Goal: Task Accomplishment & Management: Use online tool/utility

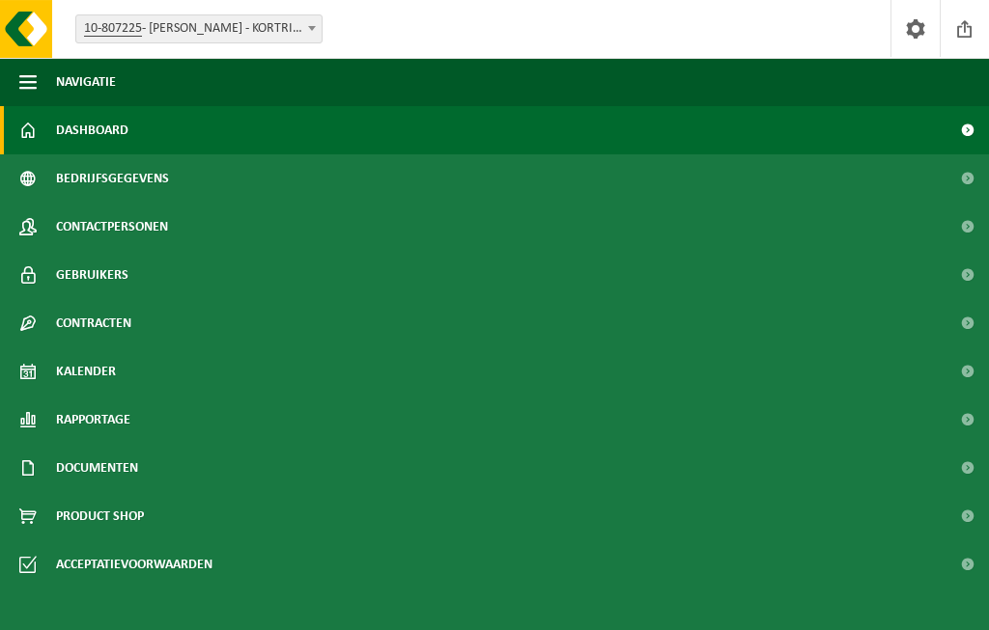
click at [107, 368] on span "Kalender" at bounding box center [86, 372] width 60 height 48
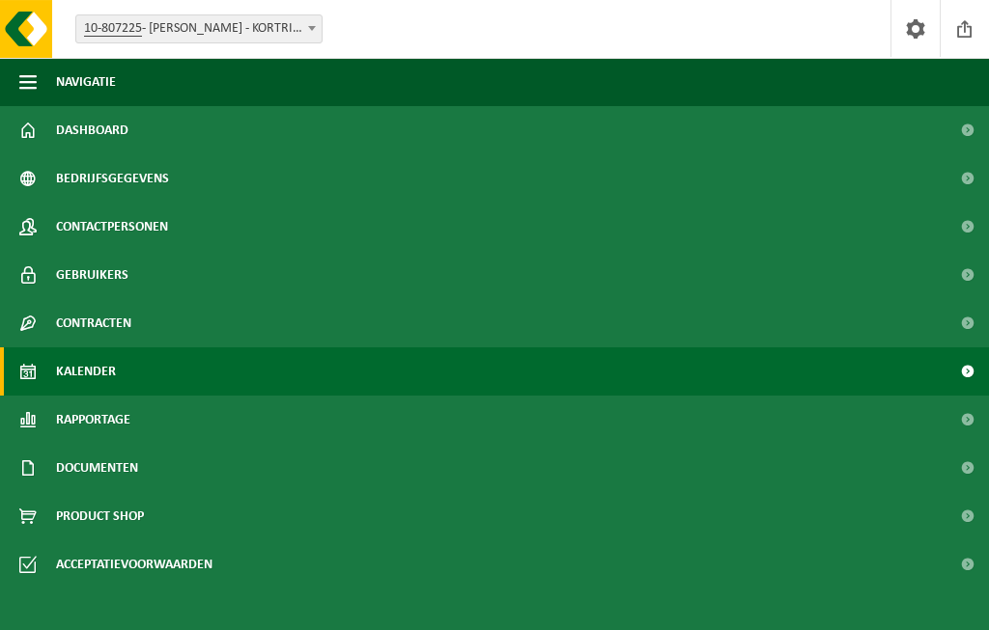
click at [596, 374] on link "Kalender" at bounding box center [494, 372] width 989 height 48
click at [309, 27] on b at bounding box center [312, 28] width 8 height 5
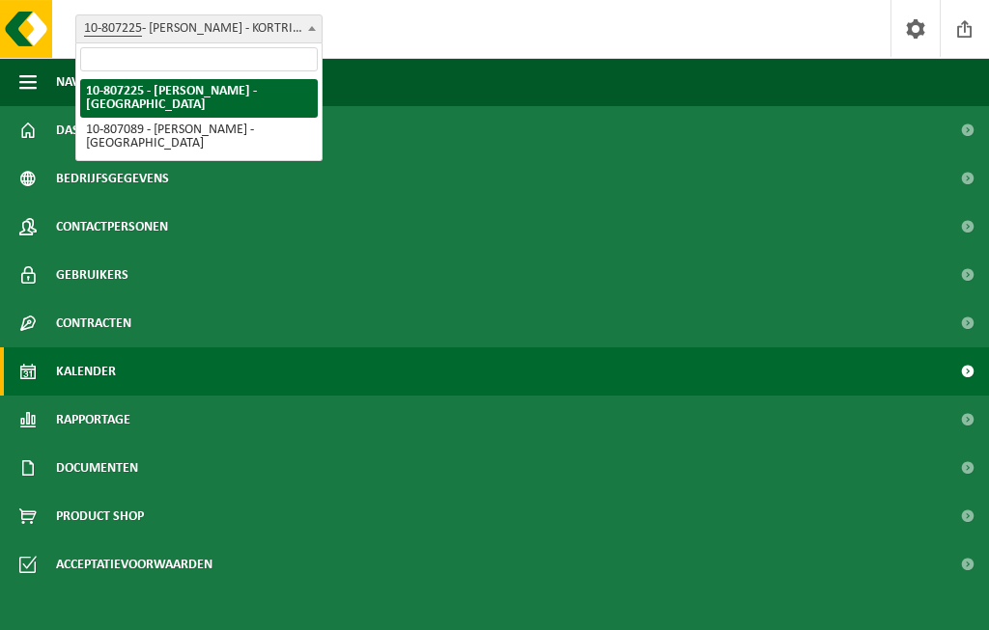
click at [477, 25] on div "Vestiging: 10-807225 - DESMET KATY - KORTRIJK 10-807089 - DESMET KATY - KORTRIJ…" at bounding box center [494, 29] width 989 height 59
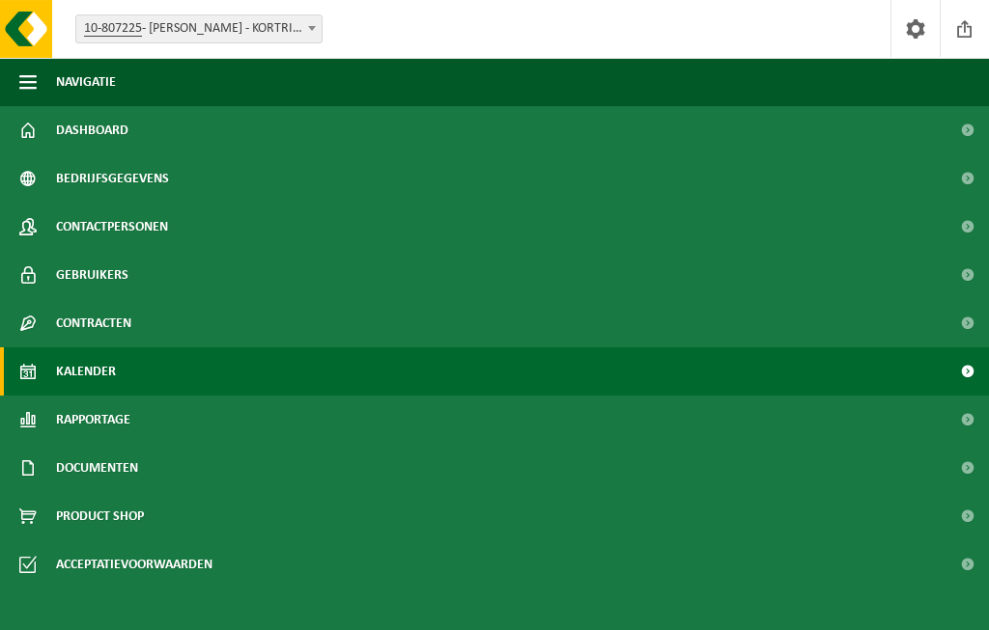
scroll to position [124, 0]
click at [978, 377] on span at bounding box center [966, 372] width 43 height 48
click at [235, 374] on link "Kalender" at bounding box center [494, 372] width 989 height 48
click at [36, 73] on span "button" at bounding box center [27, 82] width 17 height 48
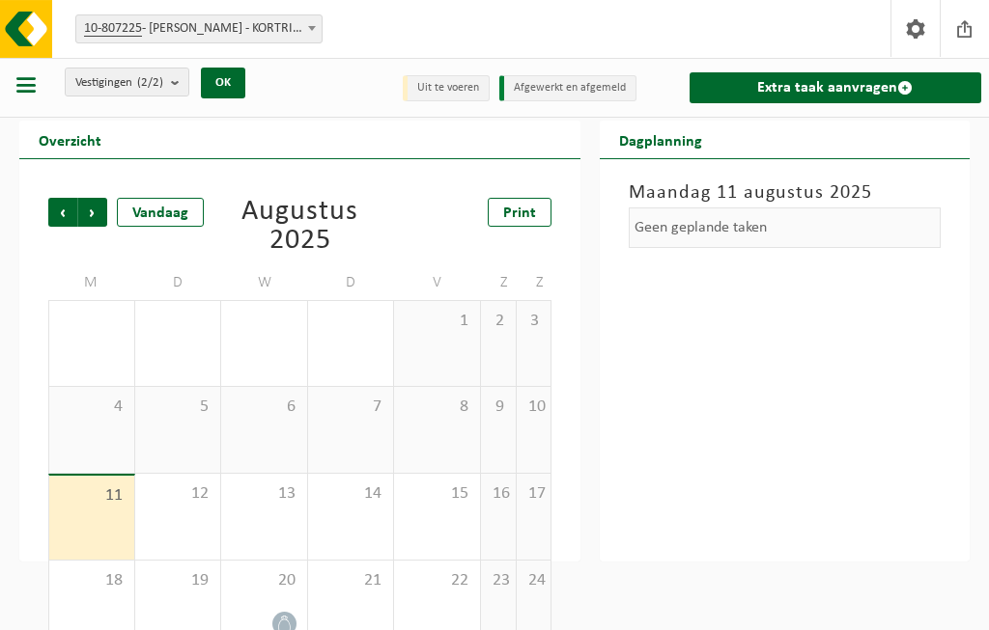
click at [287, 509] on div "13" at bounding box center [264, 517] width 86 height 86
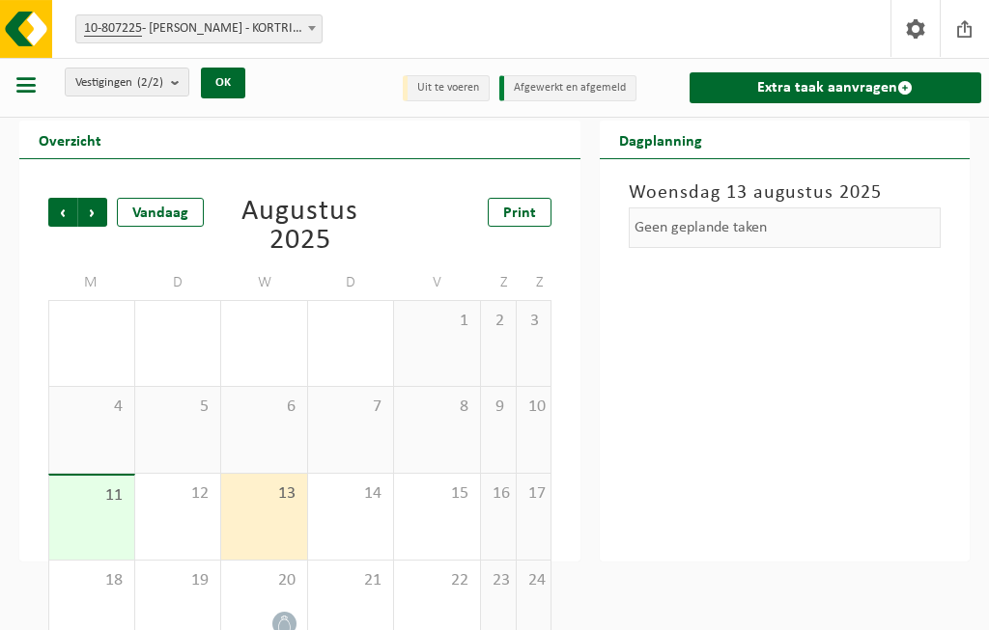
click at [815, 222] on div "Geen geplande taken" at bounding box center [784, 228] width 312 height 41
click at [905, 89] on span at bounding box center [904, 87] width 15 height 15
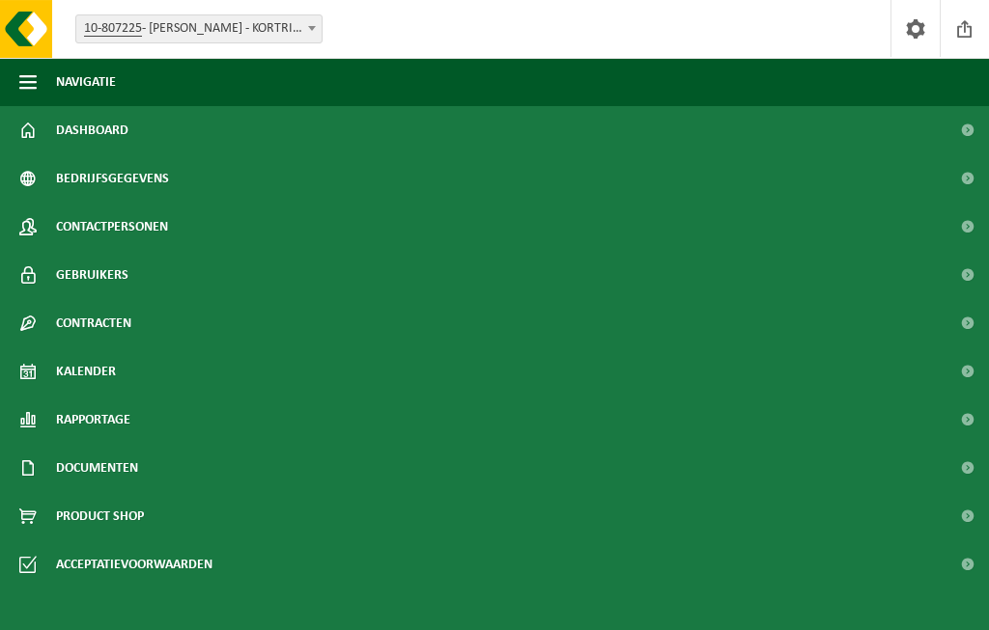
click at [120, 370] on link "Kalender" at bounding box center [494, 372] width 989 height 48
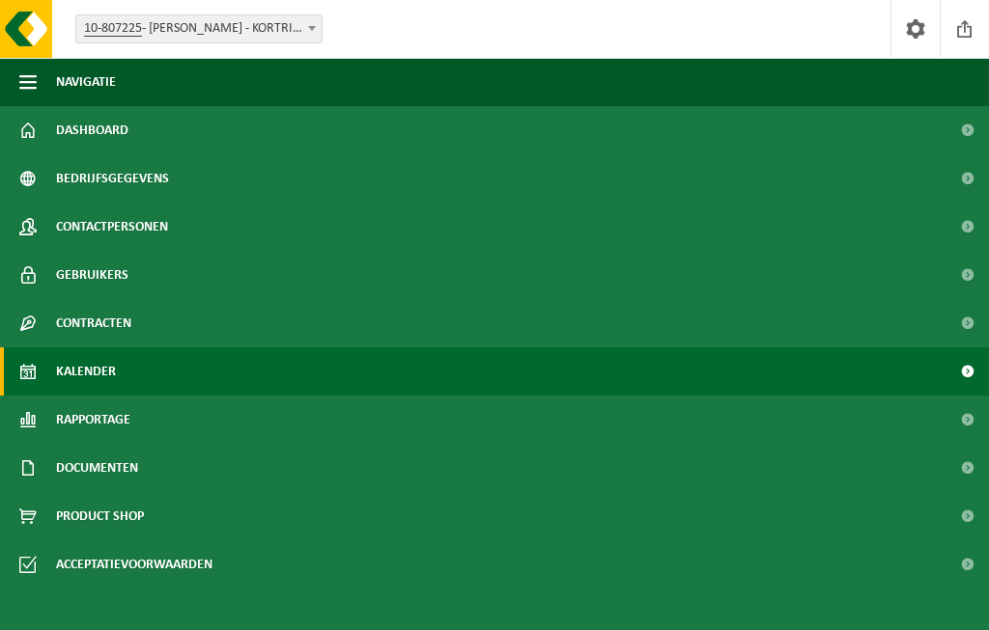
click at [30, 81] on span "button" at bounding box center [27, 82] width 17 height 48
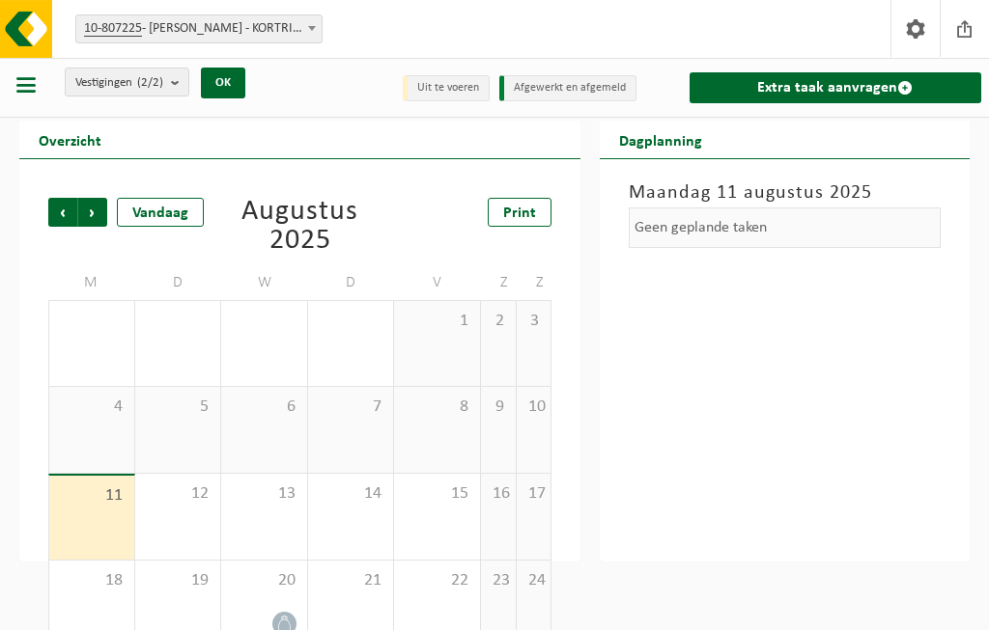
click at [262, 518] on div "13" at bounding box center [264, 517] width 86 height 86
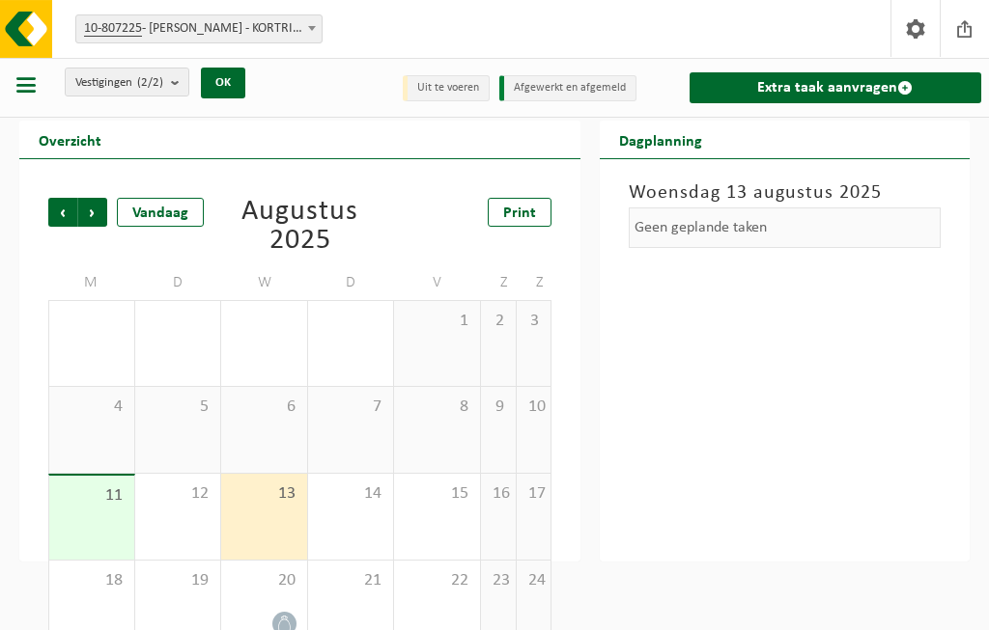
click at [901, 89] on span at bounding box center [904, 87] width 15 height 15
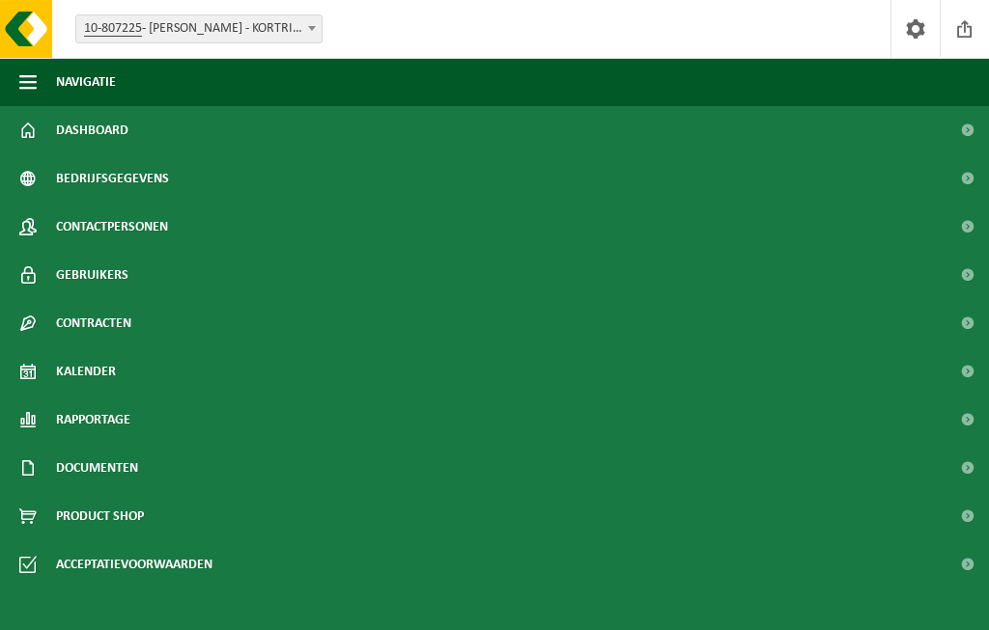
click at [144, 420] on link "Rapportage" at bounding box center [494, 420] width 989 height 48
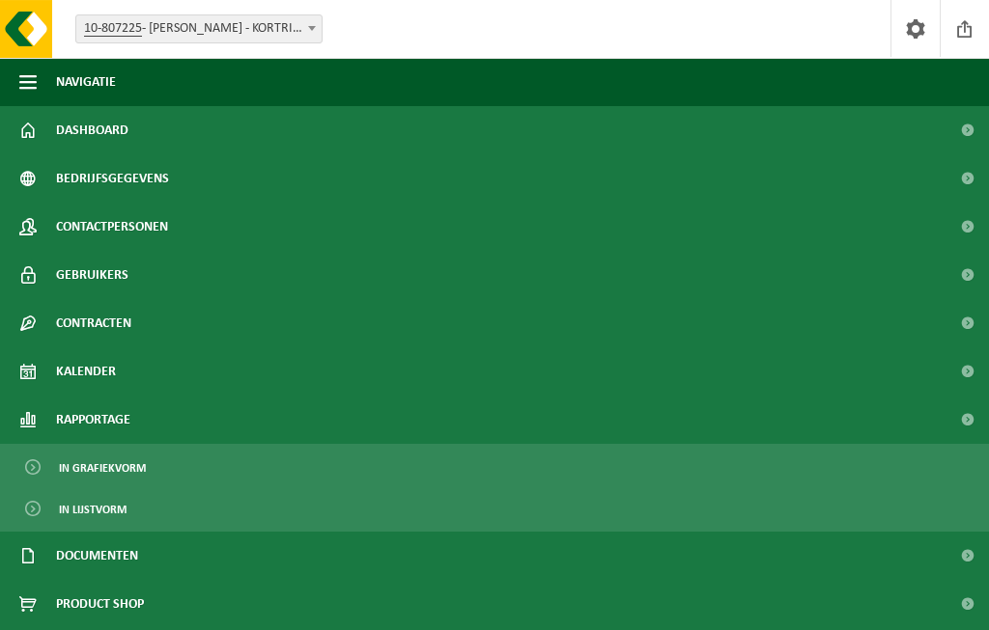
click at [142, 365] on link "Kalender" at bounding box center [494, 372] width 989 height 48
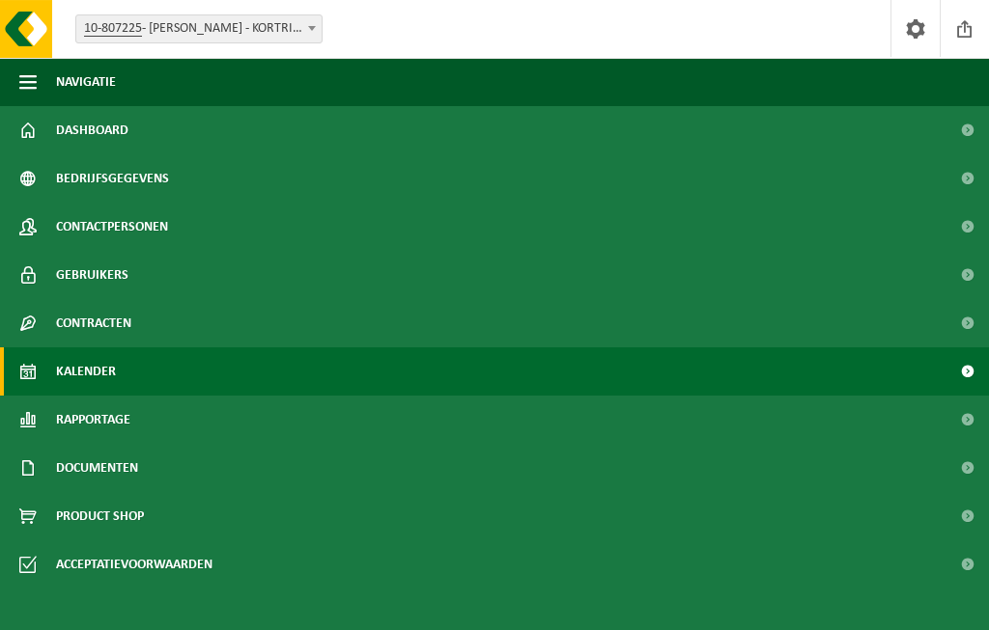
click at [973, 430] on span at bounding box center [966, 420] width 43 height 48
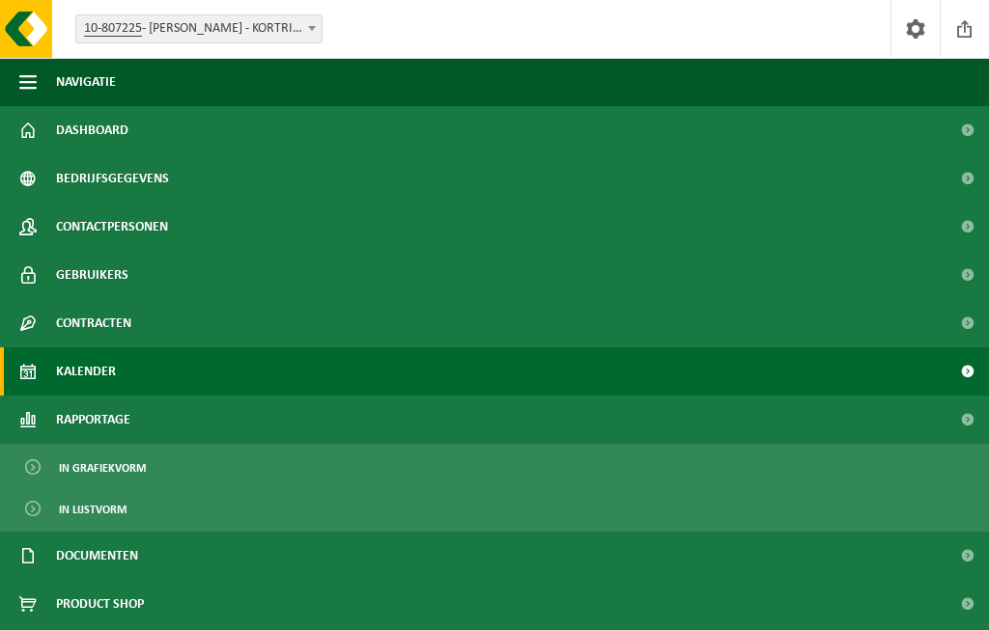
click at [968, 428] on span at bounding box center [966, 420] width 43 height 48
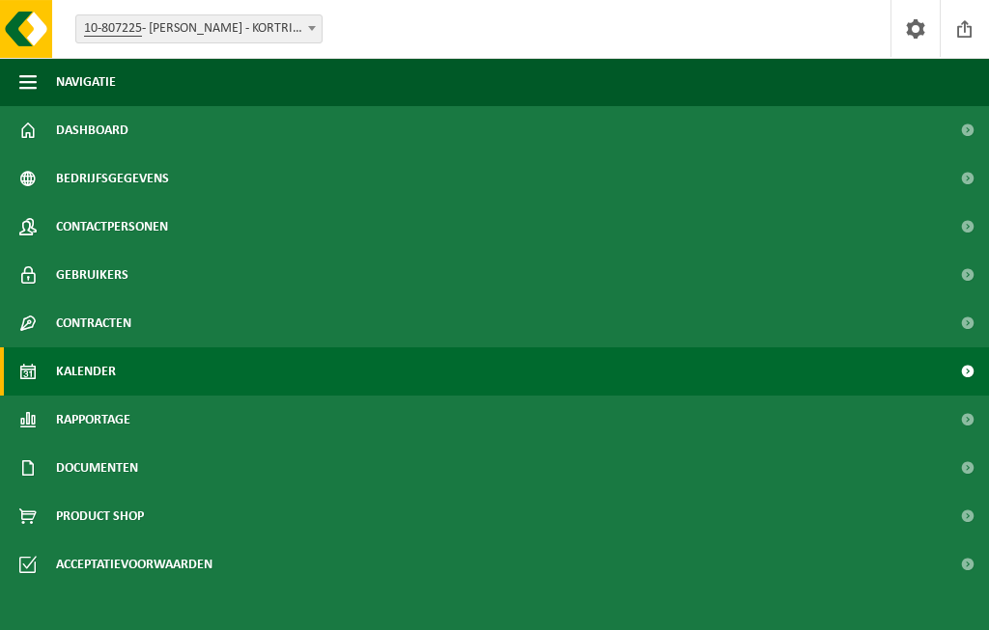
click at [978, 374] on span at bounding box center [966, 372] width 43 height 48
click at [33, 73] on span "button" at bounding box center [27, 82] width 17 height 48
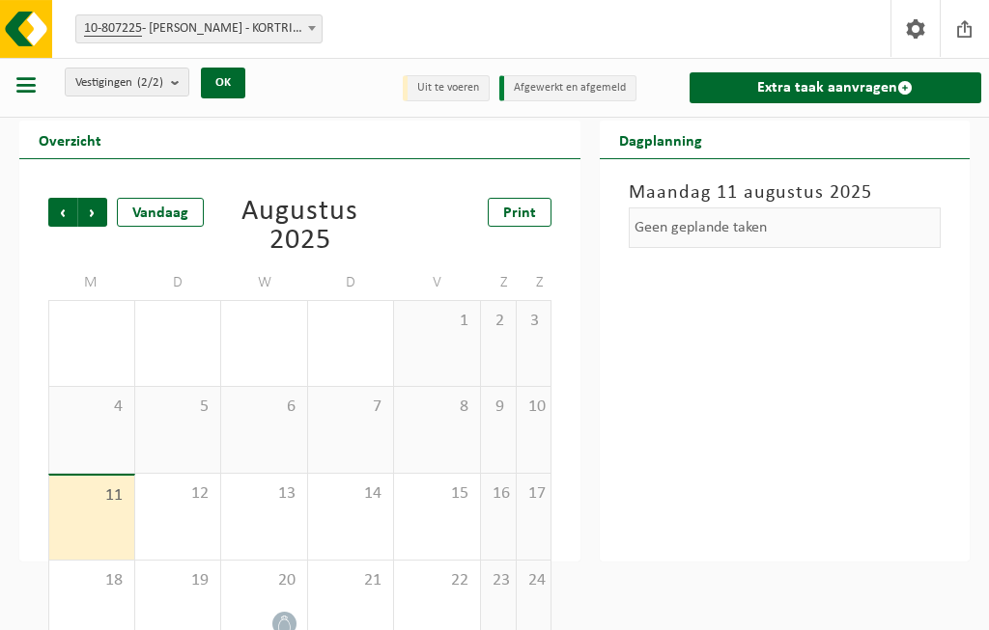
click at [281, 509] on div "13" at bounding box center [264, 517] width 86 height 86
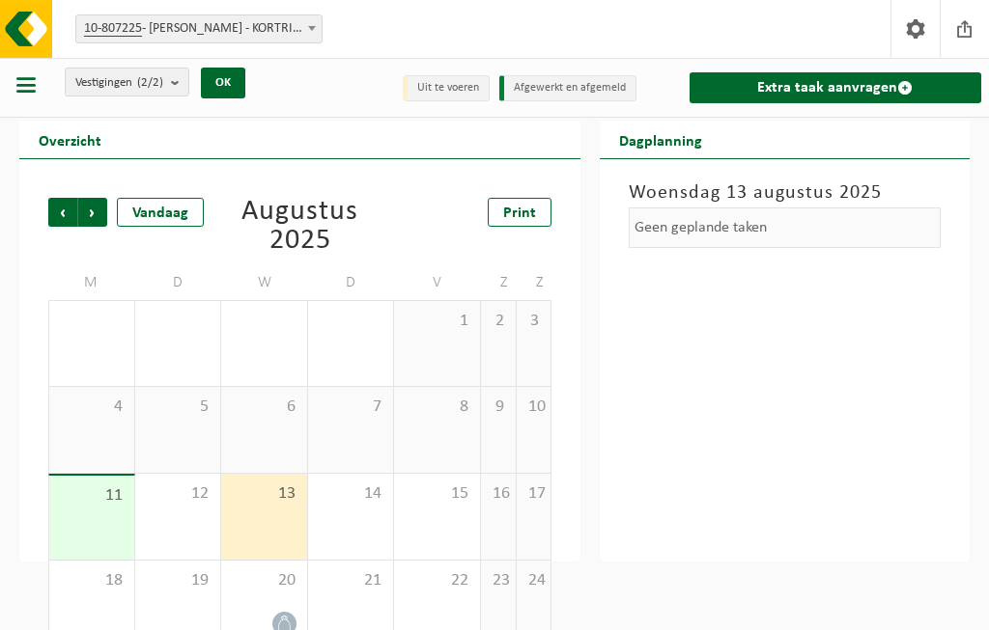
click at [229, 78] on button "OK" at bounding box center [223, 83] width 44 height 31
click at [227, 86] on button "OK" at bounding box center [223, 83] width 44 height 31
click at [777, 229] on div "Geen geplande taken" at bounding box center [784, 228] width 312 height 41
click at [777, 225] on div "Geen geplande taken" at bounding box center [784, 228] width 312 height 41
click at [766, 225] on div "Geen geplande taken" at bounding box center [784, 228] width 312 height 41
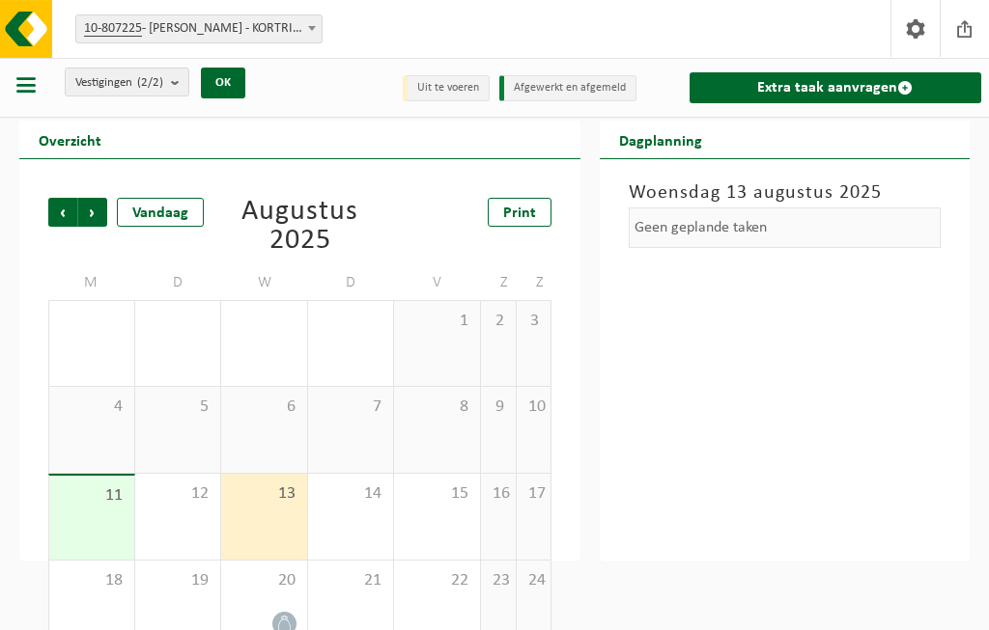
click at [706, 146] on h2 "Dagplanning" at bounding box center [660, 140] width 122 height 38
click at [698, 168] on div "Woensdag 13 augustus 2025 Geen geplande taken" at bounding box center [784, 360] width 370 height 403
click at [571, 82] on li "Afgewerkt en afgemeld" at bounding box center [567, 88] width 137 height 26
click at [444, 85] on li "Uit te voeren" at bounding box center [446, 88] width 87 height 26
click at [920, 89] on link "Extra taak aanvragen" at bounding box center [835, 87] width 292 height 31
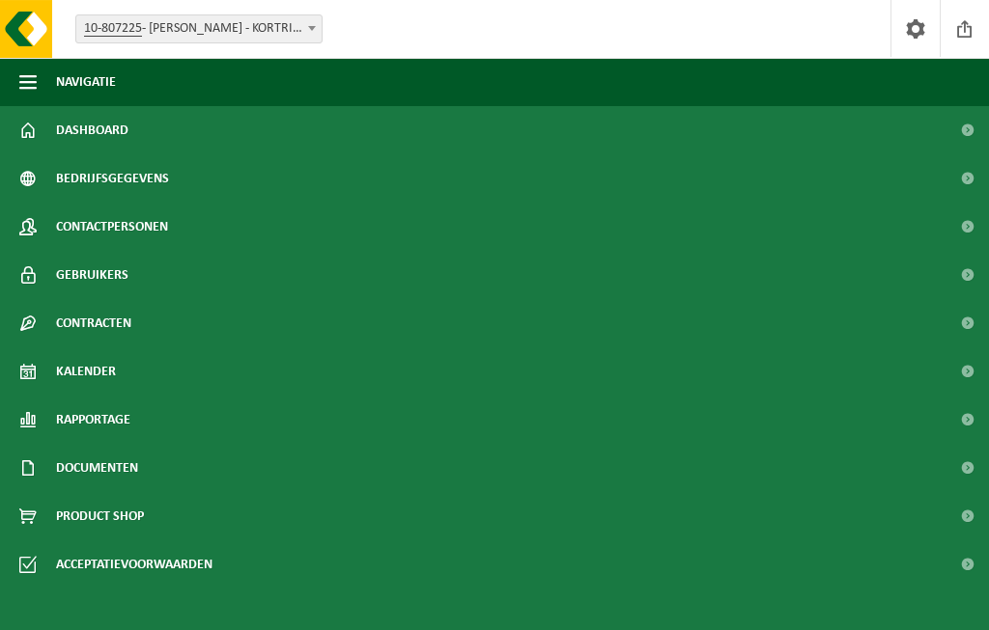
click at [135, 424] on link "Rapportage" at bounding box center [494, 420] width 989 height 48
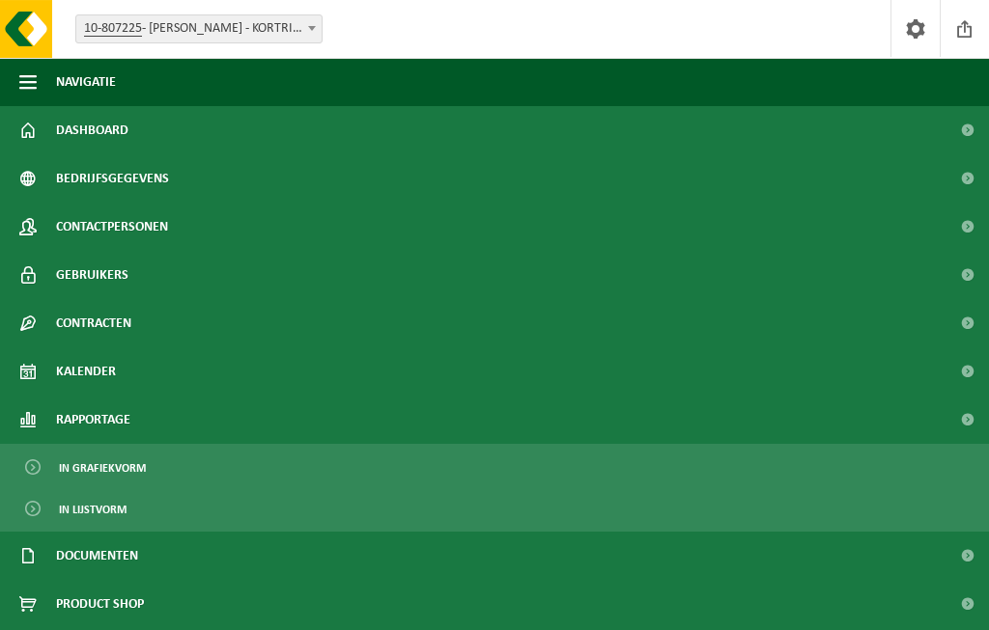
click at [980, 419] on span at bounding box center [966, 420] width 43 height 48
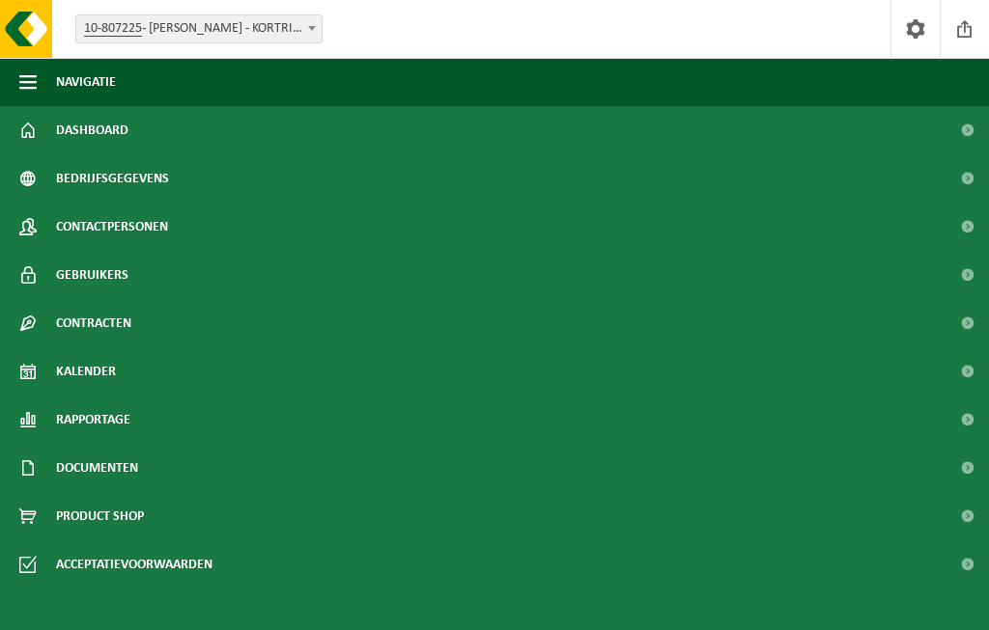
click at [24, 67] on span "button" at bounding box center [27, 82] width 17 height 48
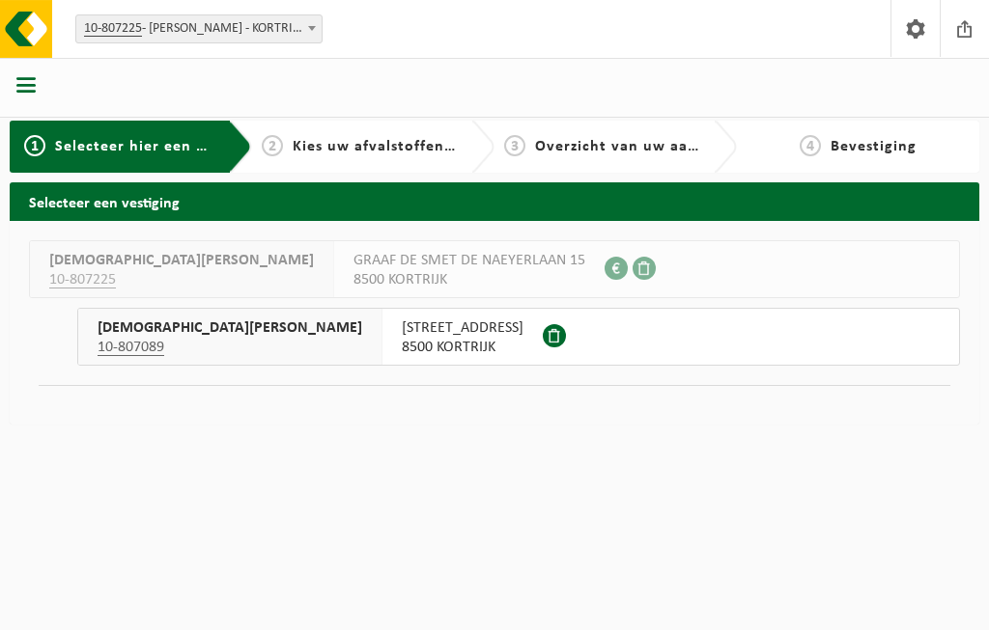
click at [383, 138] on div "2 Kies uw afvalstoffen en recipiënten" at bounding box center [359, 146] width 194 height 23
click at [477, 345] on button "DESMET KATY 10-807089 ZANDSTRAAT 12 8500 KORTRIJK" at bounding box center [518, 337] width 882 height 58
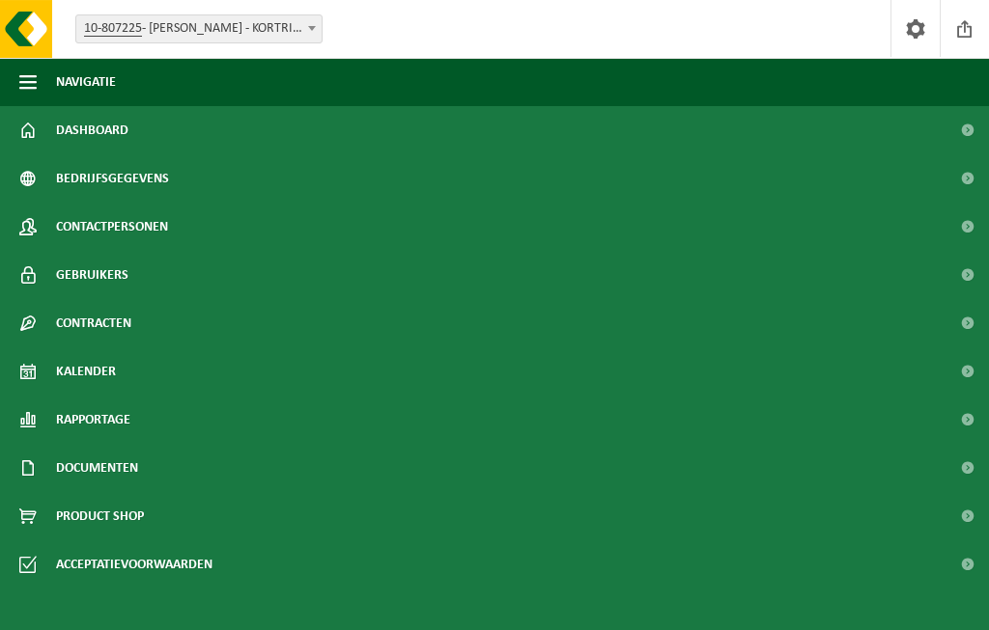
click at [975, 380] on span at bounding box center [966, 372] width 43 height 48
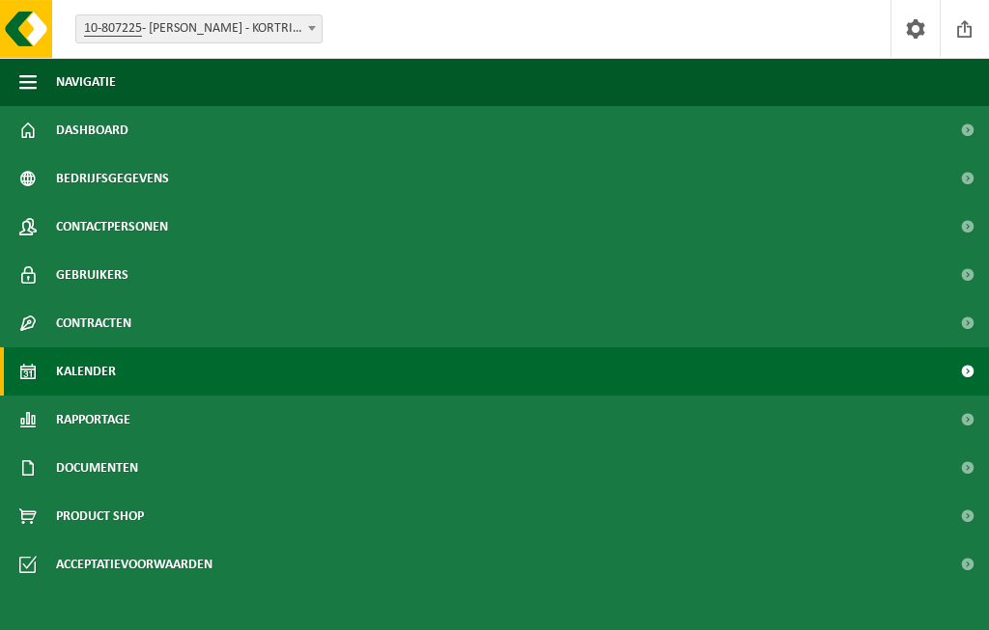
click at [40, 80] on button "Navigatie" at bounding box center [494, 82] width 989 height 48
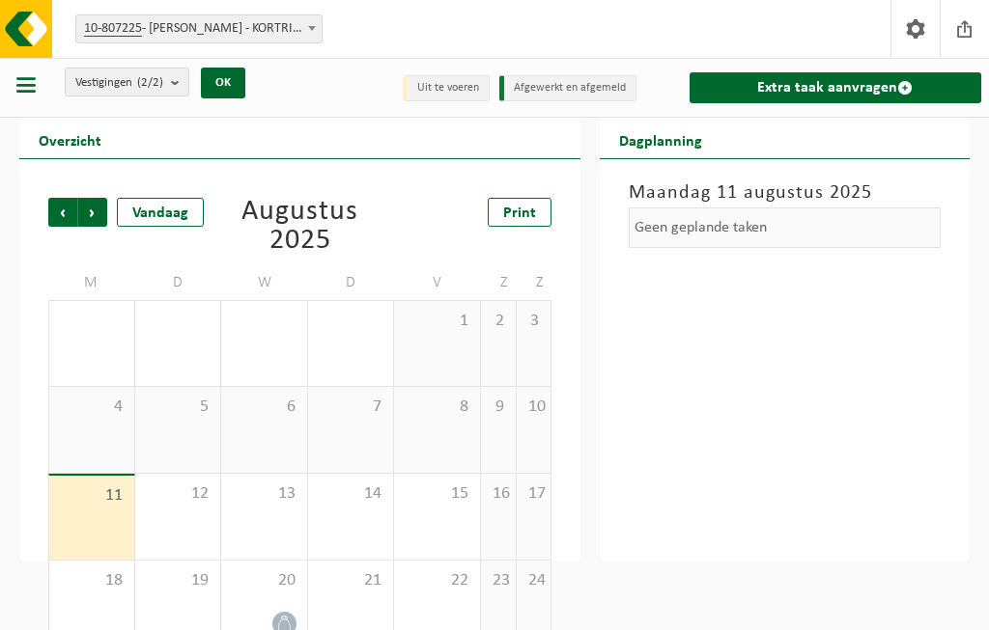
click at [290, 511] on div "13" at bounding box center [264, 517] width 86 height 86
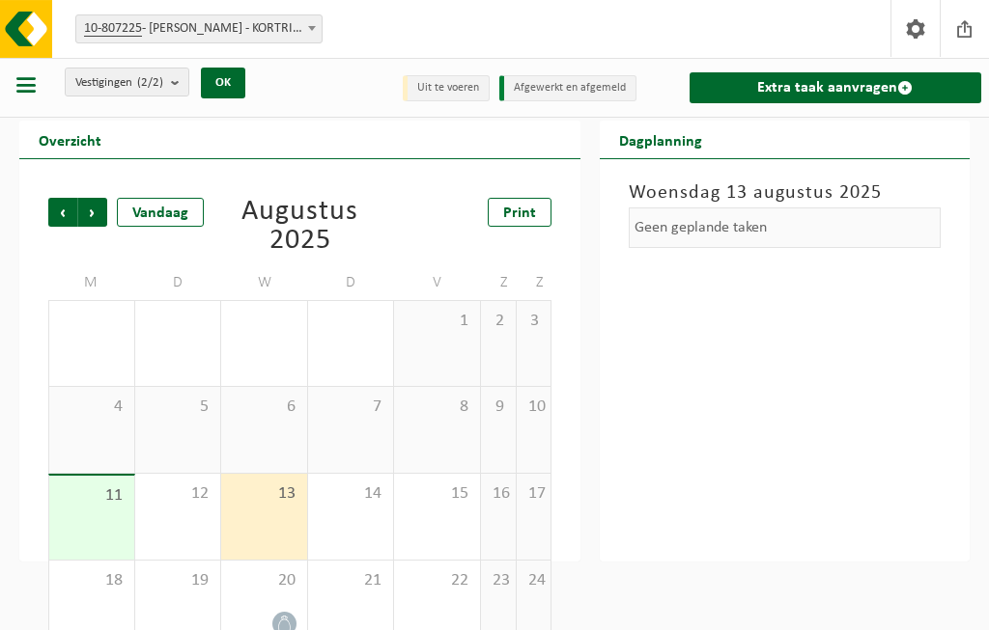
click at [909, 84] on span at bounding box center [904, 87] width 15 height 15
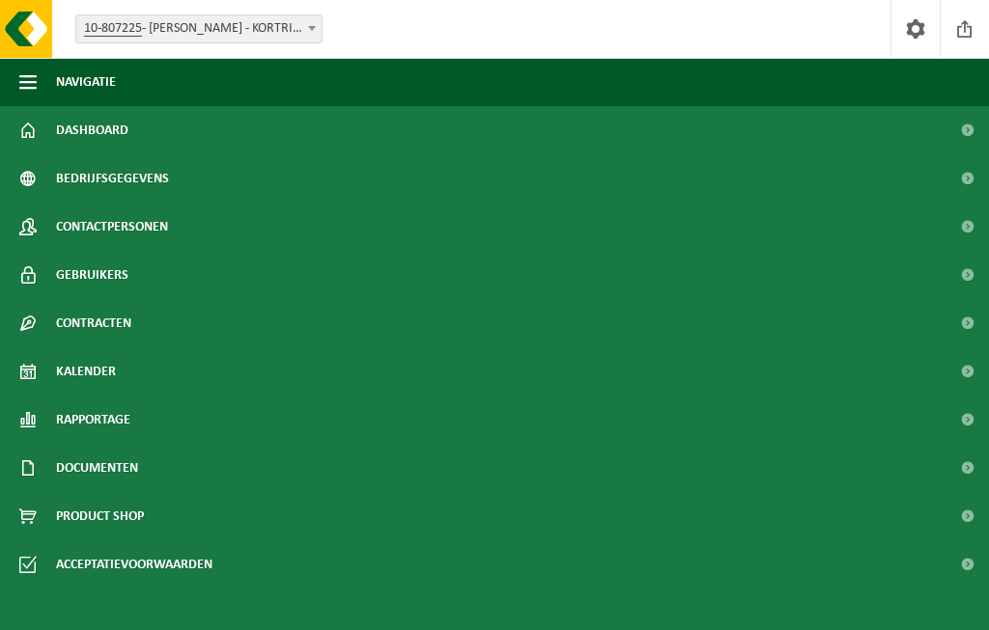
click at [912, 30] on span at bounding box center [915, 28] width 29 height 57
click at [170, 367] on link "Kalender" at bounding box center [494, 372] width 989 height 48
click at [976, 28] on span at bounding box center [964, 28] width 29 height 57
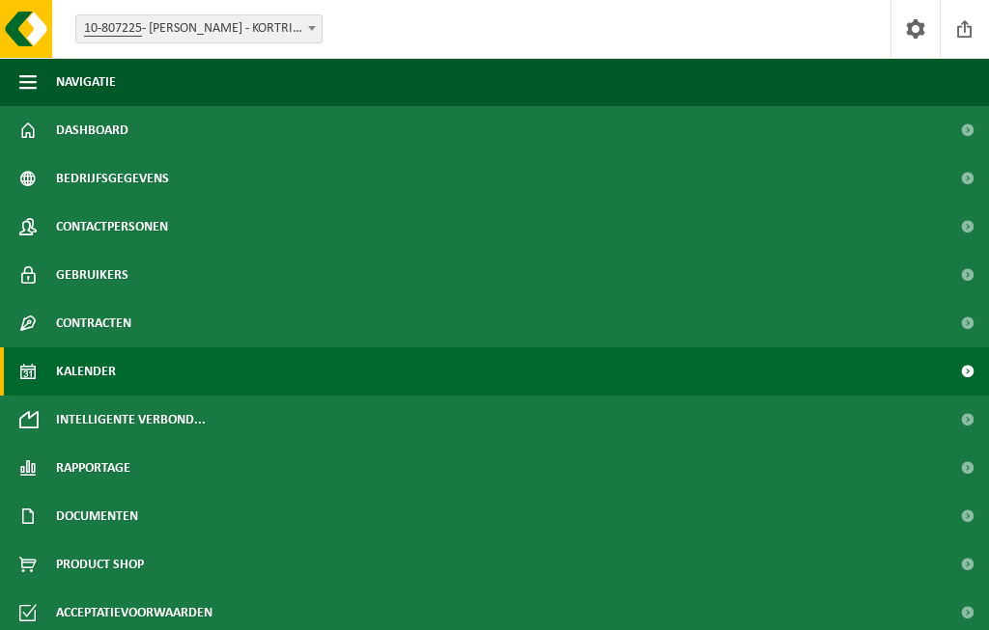
click at [290, 30] on span "10-807225 - [PERSON_NAME] - [GEOGRAPHIC_DATA]" at bounding box center [198, 28] width 245 height 27
click at [53, 76] on button "Navigatie" at bounding box center [494, 82] width 989 height 48
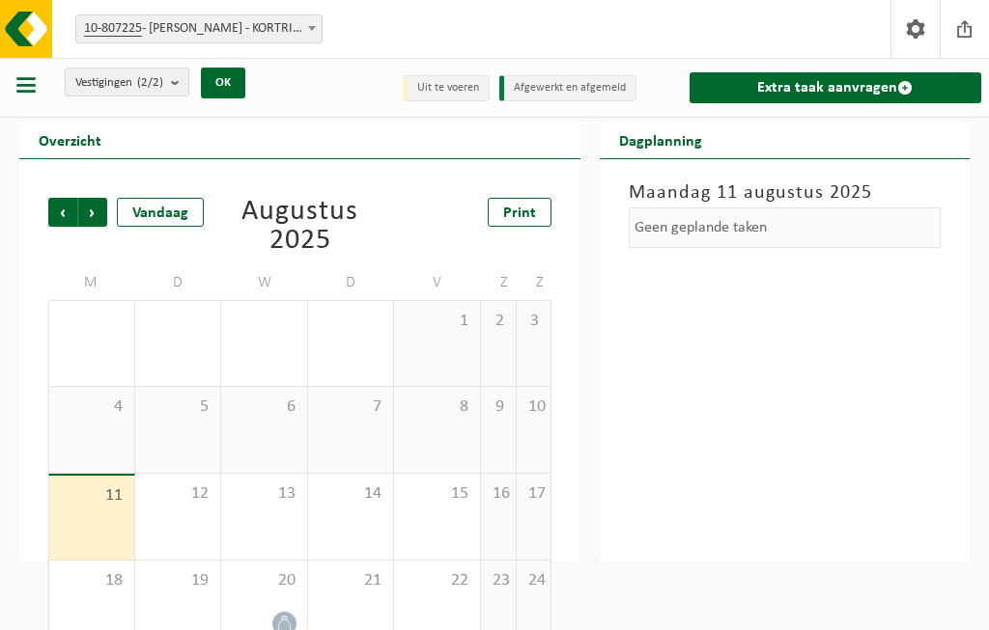
click at [262, 507] on div "13" at bounding box center [264, 517] width 86 height 86
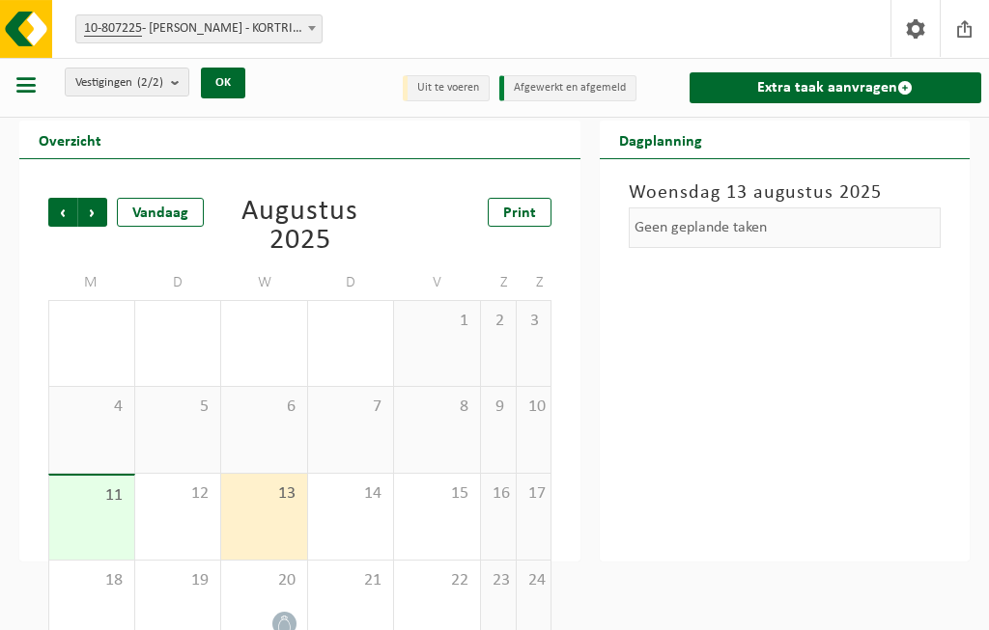
click at [455, 86] on li "Uit te voeren" at bounding box center [446, 88] width 87 height 26
click at [431, 150] on div "Overzicht" at bounding box center [299, 140] width 561 height 39
click at [900, 89] on span at bounding box center [904, 87] width 15 height 15
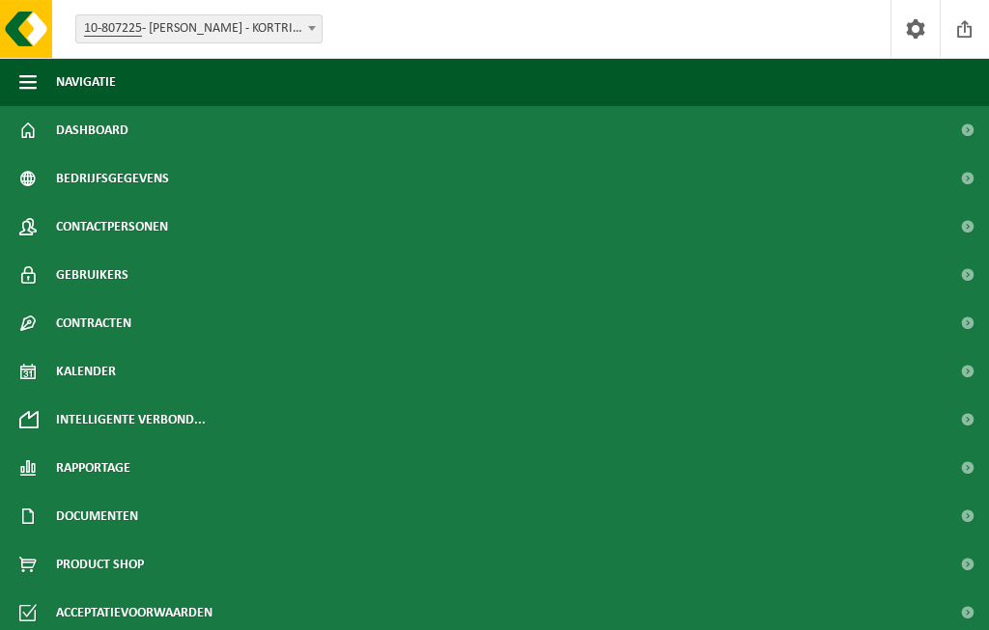
click at [20, 70] on span "button" at bounding box center [27, 82] width 17 height 48
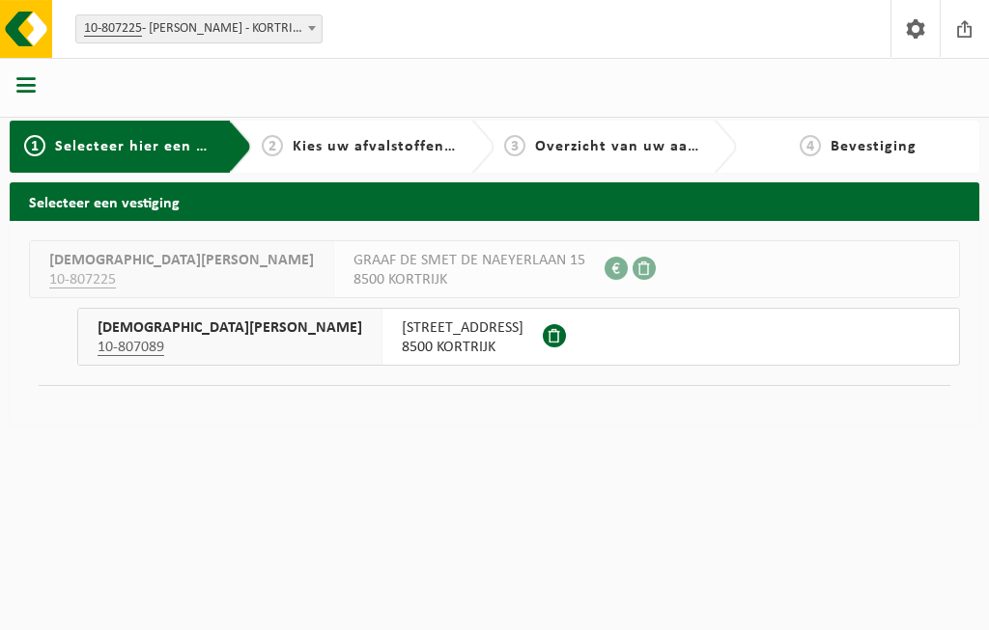
click at [158, 134] on div "1 Selecteer hier een vestiging" at bounding box center [119, 147] width 266 height 52
click at [402, 341] on span "8500 KORTRIJK" at bounding box center [463, 347] width 122 height 19
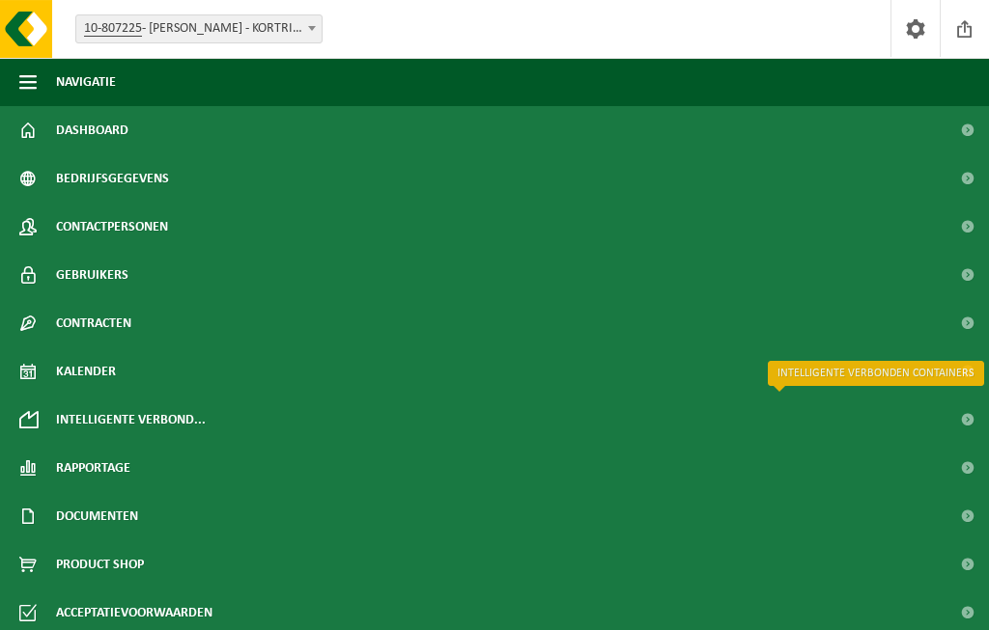
click at [153, 415] on span "Intelligente verbond..." at bounding box center [131, 420] width 150 height 48
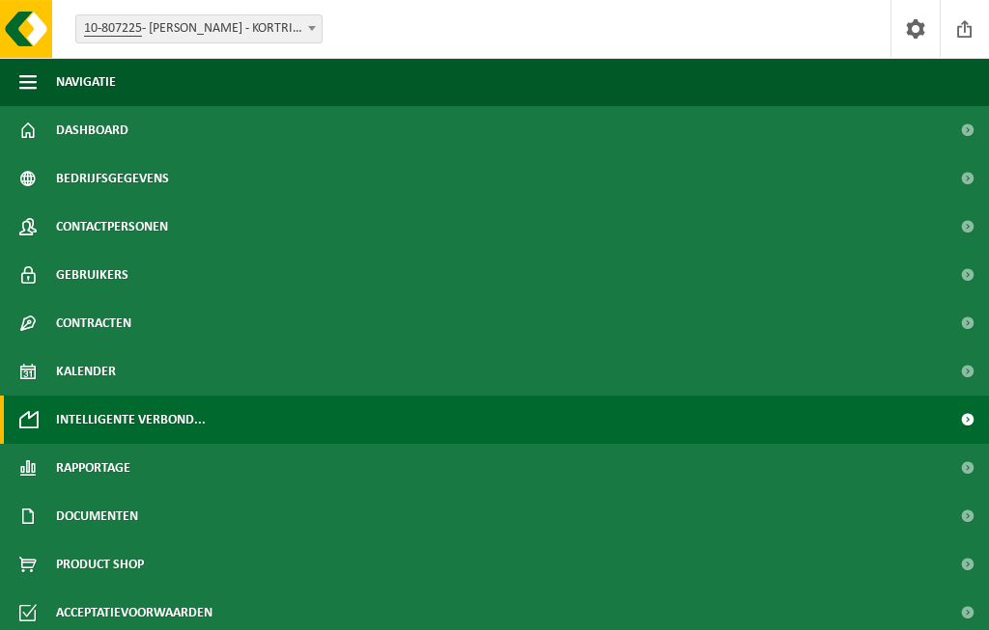
click at [129, 367] on link "Kalender" at bounding box center [494, 372] width 989 height 48
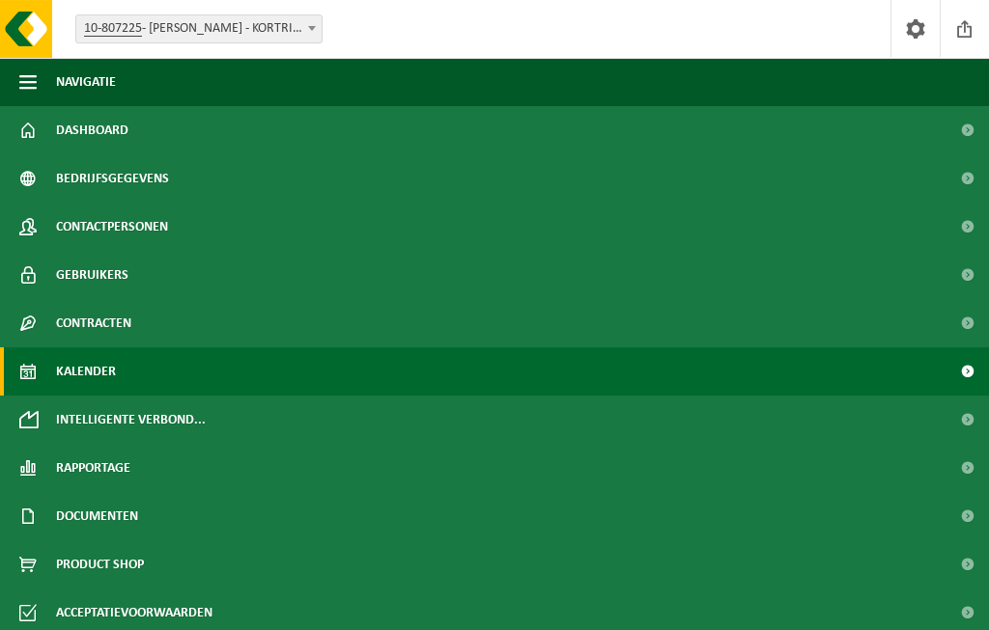
click at [196, 363] on link "Kalender" at bounding box center [494, 372] width 989 height 48
click at [121, 372] on link "Kalender" at bounding box center [494, 372] width 989 height 48
click at [967, 370] on span at bounding box center [966, 372] width 43 height 48
click at [181, 368] on link "Kalender" at bounding box center [494, 372] width 989 height 48
click at [292, 33] on span "10-807225 - DESMET KATY - KORTRIJK" at bounding box center [198, 28] width 245 height 27
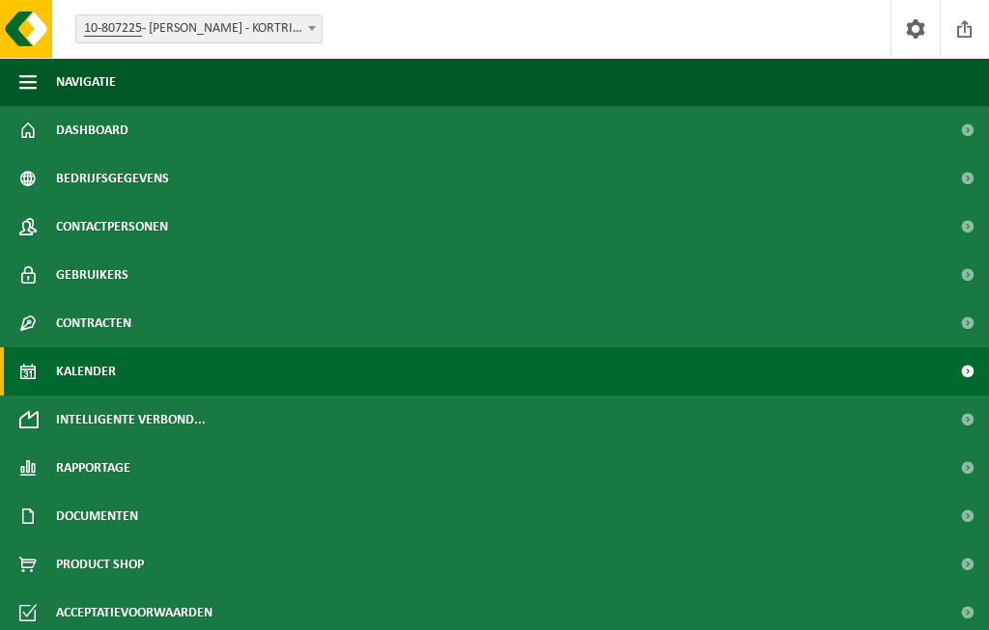
click at [189, 372] on link "Kalender" at bounding box center [494, 372] width 989 height 48
click at [129, 473] on span "Rapportage" at bounding box center [93, 468] width 74 height 48
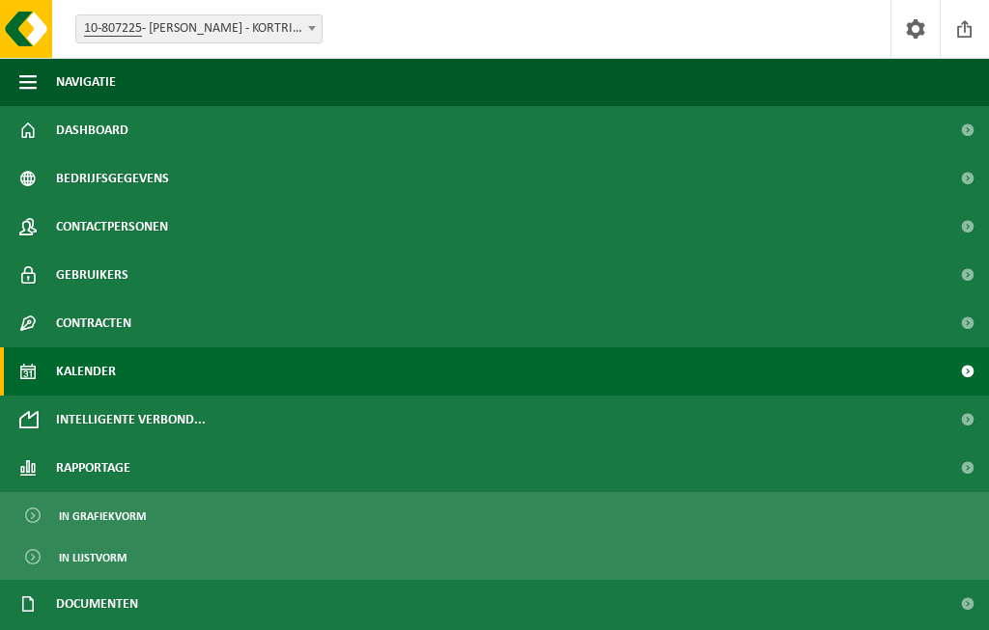
click at [965, 375] on span at bounding box center [966, 372] width 43 height 48
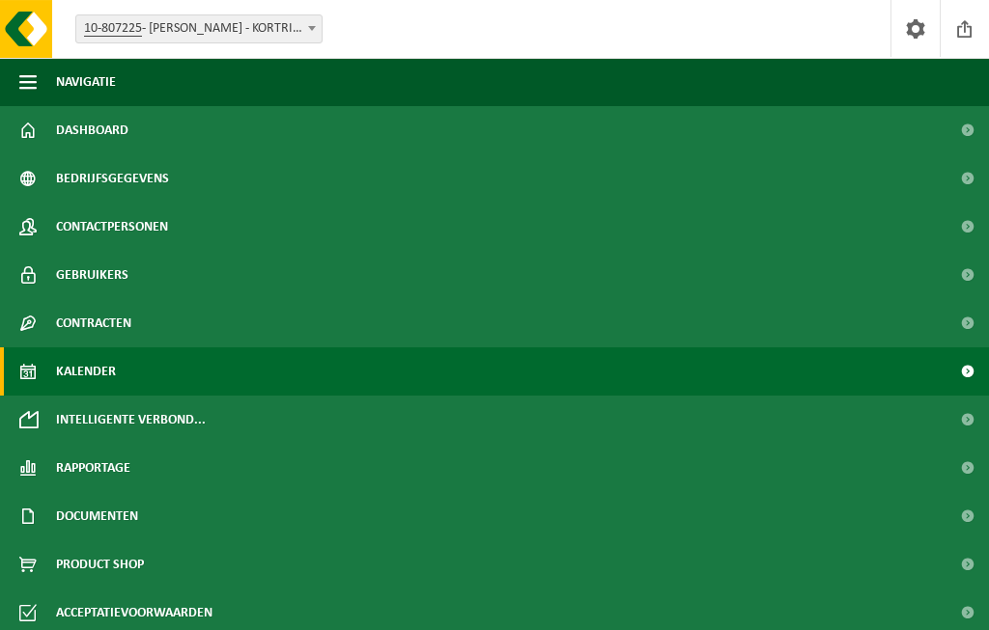
click at [970, 377] on span at bounding box center [966, 372] width 43 height 48
click at [980, 377] on span at bounding box center [966, 372] width 43 height 48
click at [120, 322] on span "Contracten" at bounding box center [93, 323] width 75 height 48
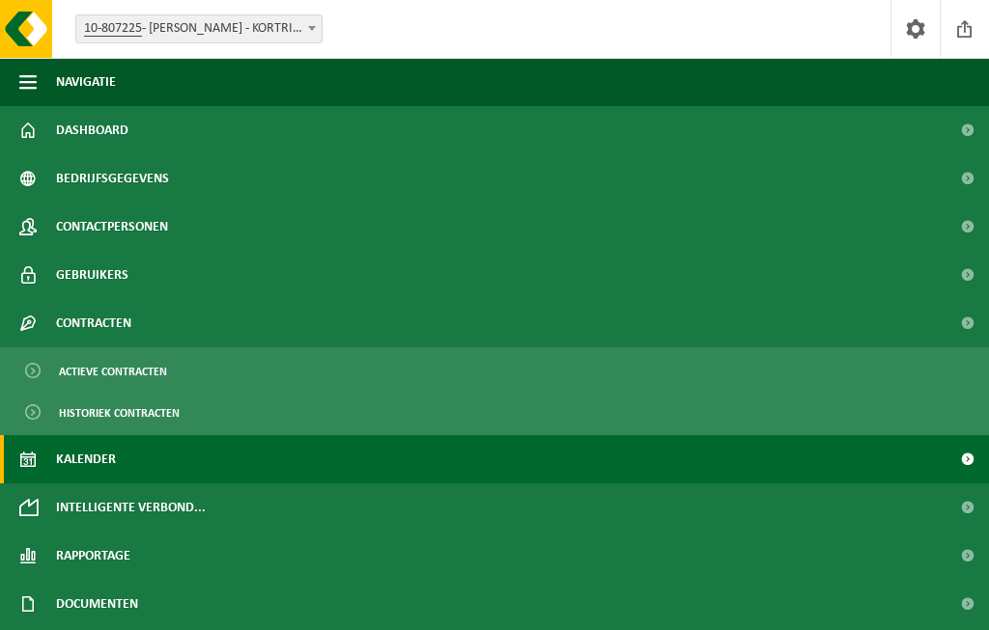
click at [135, 271] on link "Gebruikers" at bounding box center [494, 275] width 989 height 48
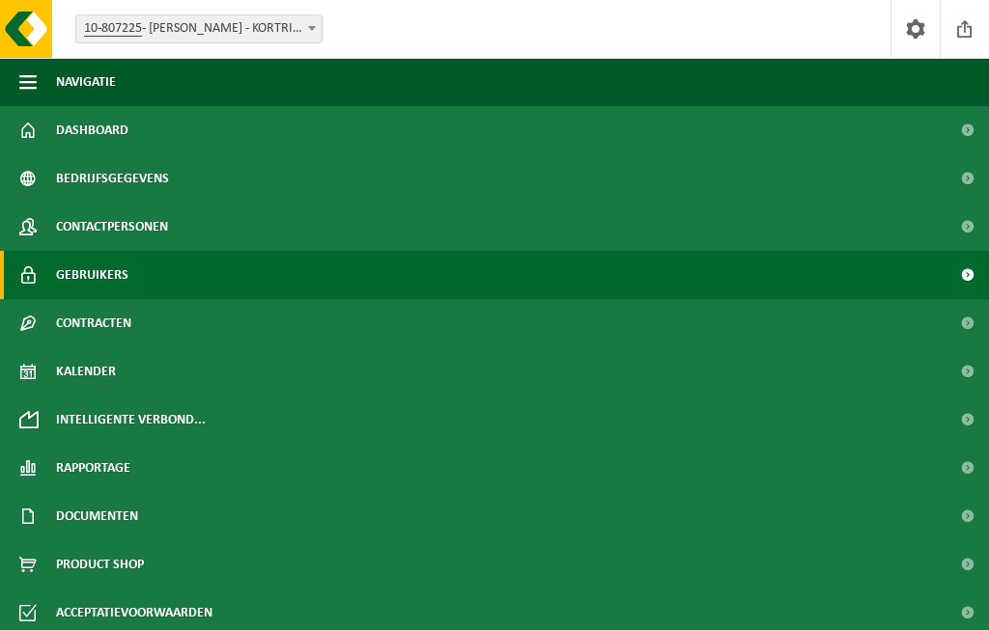
click at [168, 217] on span "Contactpersonen" at bounding box center [112, 227] width 112 height 48
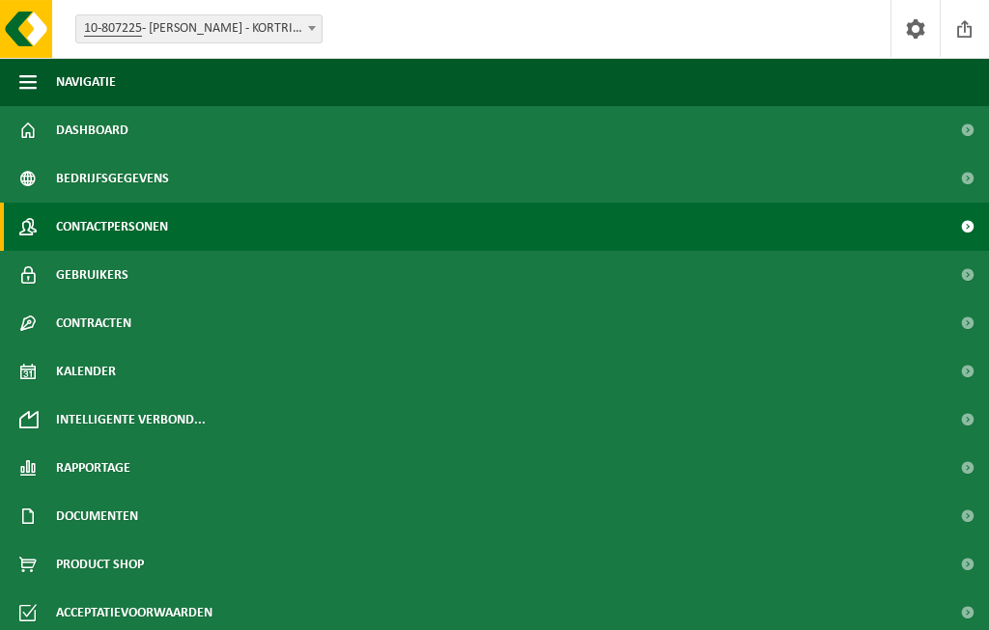
click at [156, 183] on span "Bedrijfsgegevens" at bounding box center [112, 178] width 113 height 48
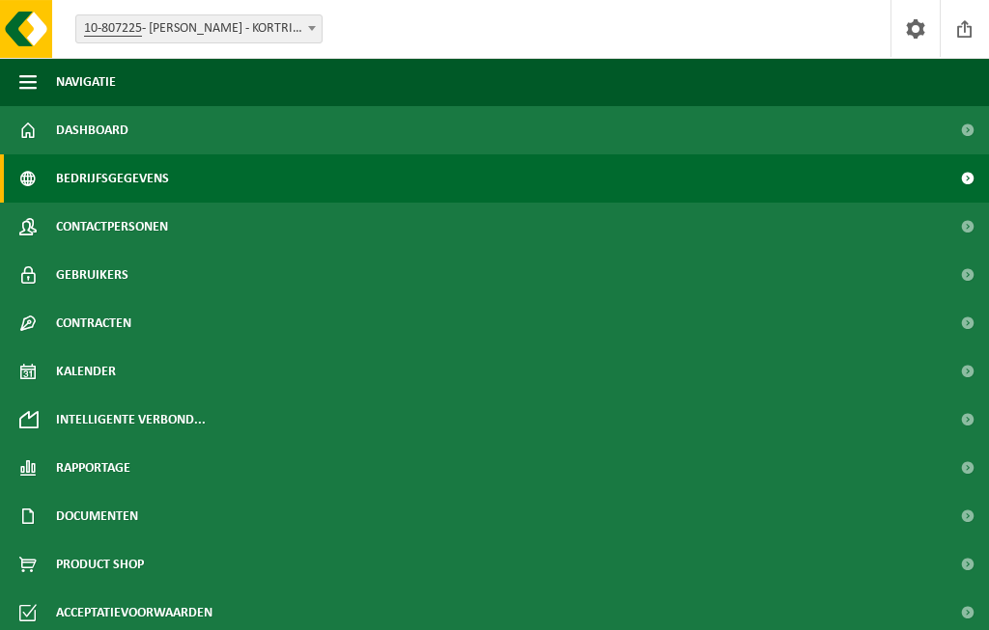
click at [125, 132] on span "Dashboard" at bounding box center [92, 130] width 72 height 48
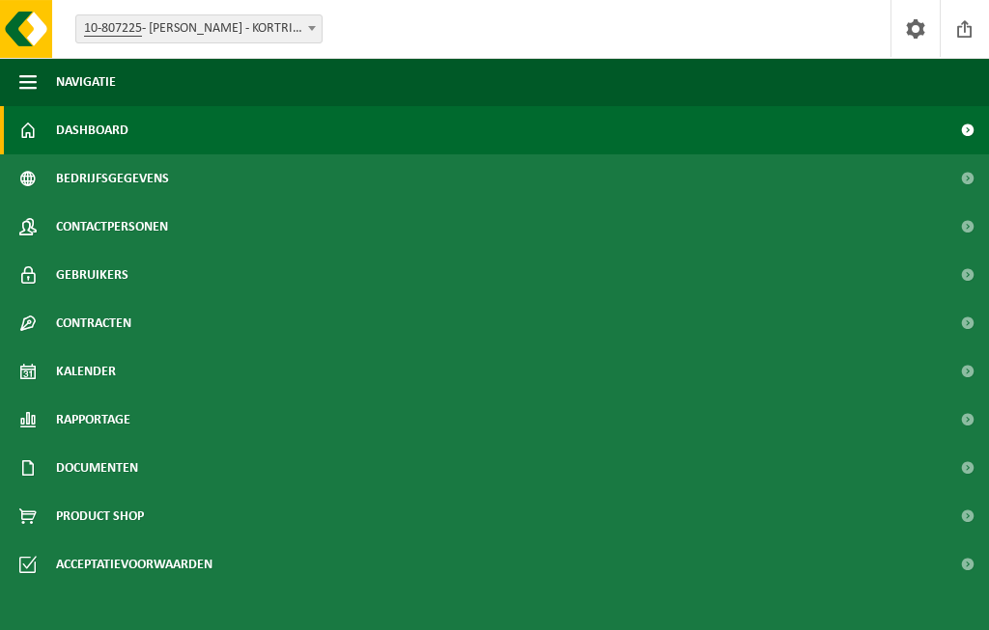
click at [117, 371] on link "Kalender" at bounding box center [494, 372] width 989 height 48
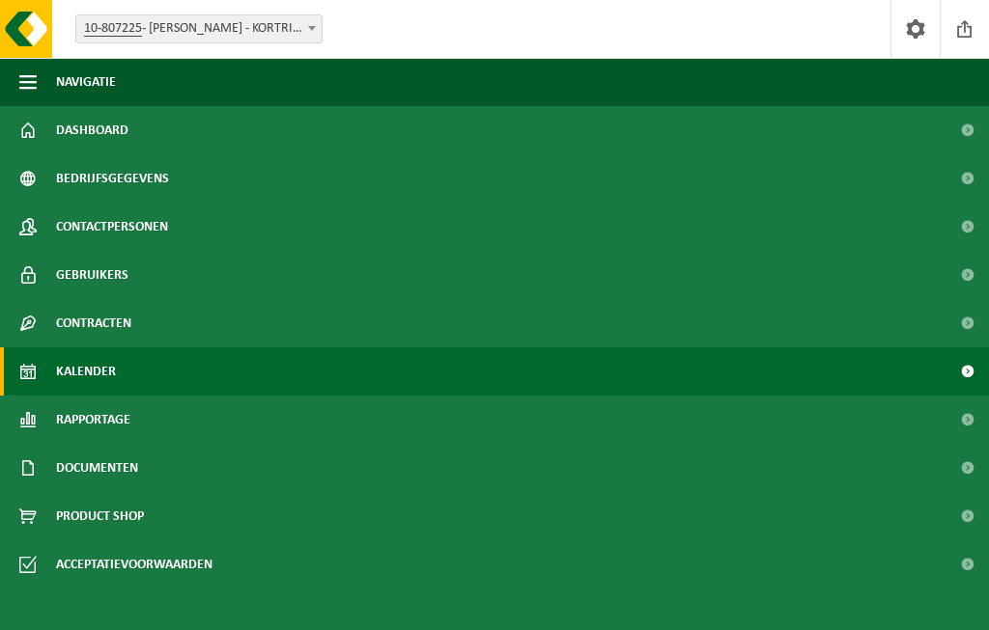
click at [284, 31] on span "10-807225 - DESMET KATY - KORTRIJK" at bounding box center [198, 28] width 245 height 27
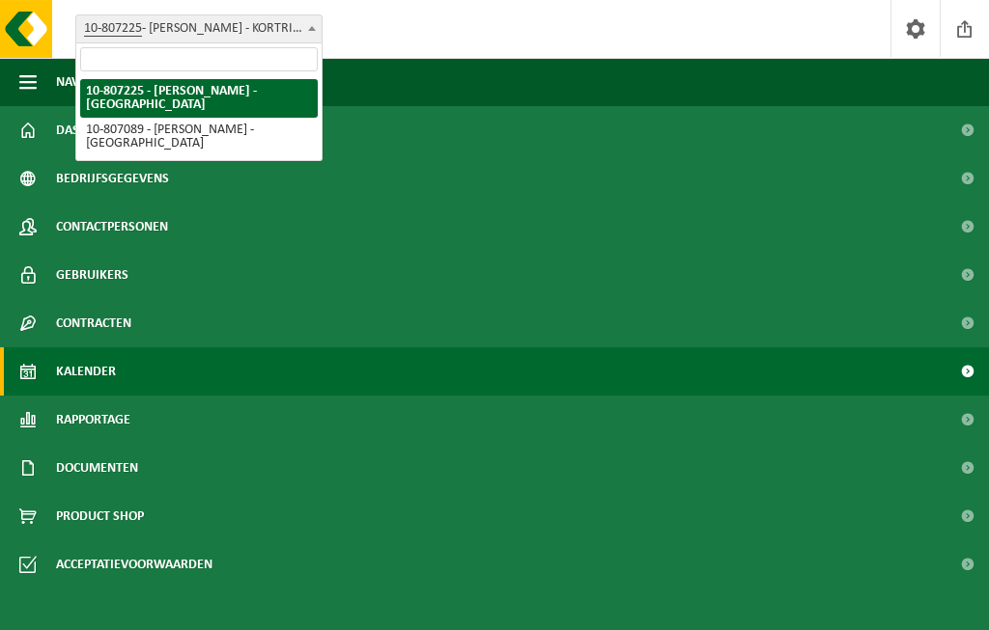
click at [313, 18] on span at bounding box center [311, 27] width 19 height 25
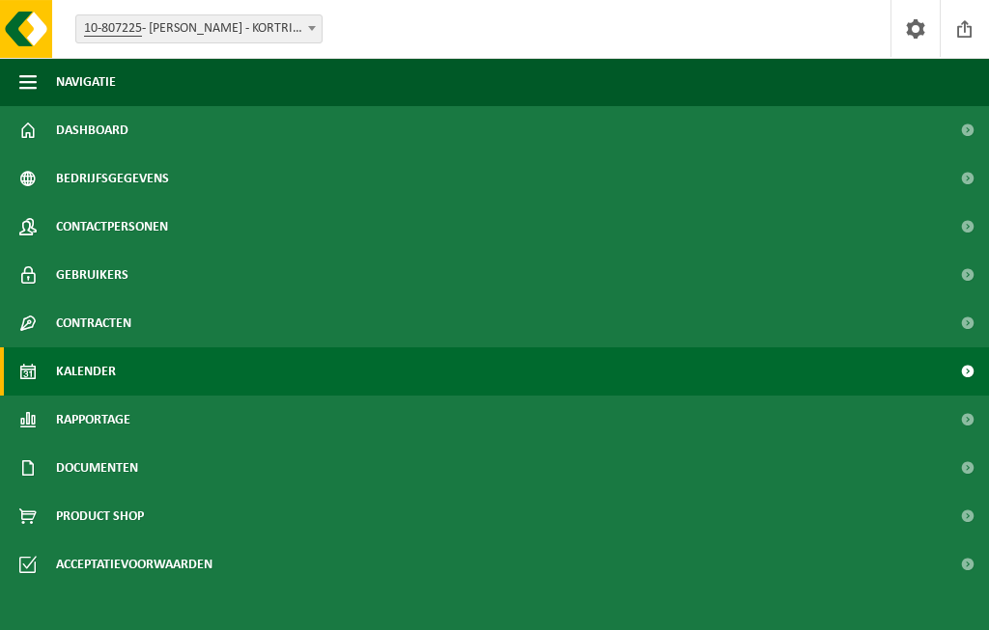
click at [31, 77] on span "button" at bounding box center [27, 82] width 17 height 48
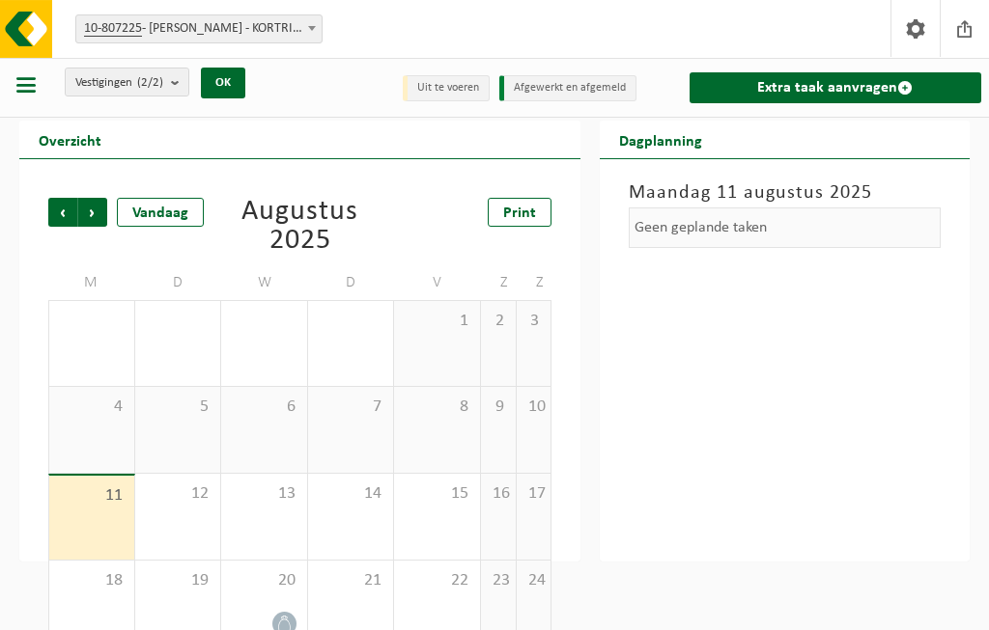
click at [836, 84] on link "Extra taak aanvragen" at bounding box center [835, 87] width 292 height 31
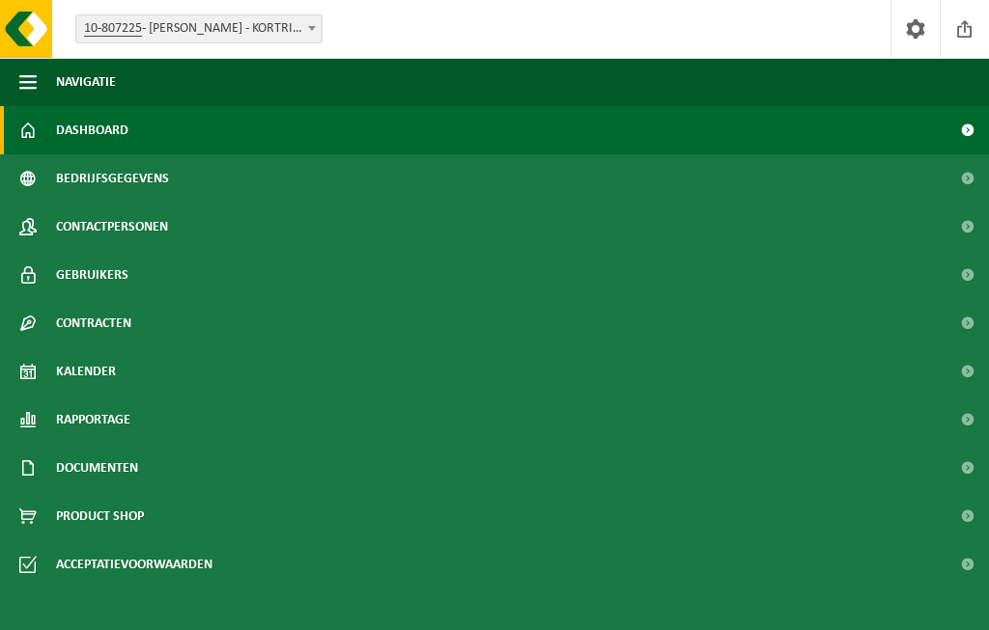
click at [100, 363] on span "Kalender" at bounding box center [86, 372] width 60 height 48
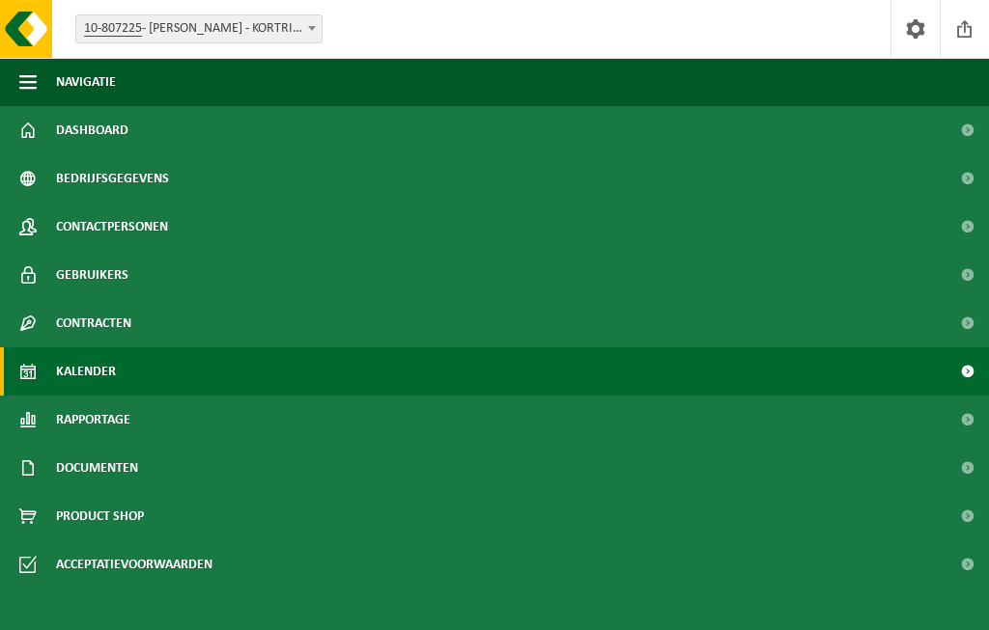
click at [39, 72] on button "Navigatie" at bounding box center [494, 82] width 989 height 48
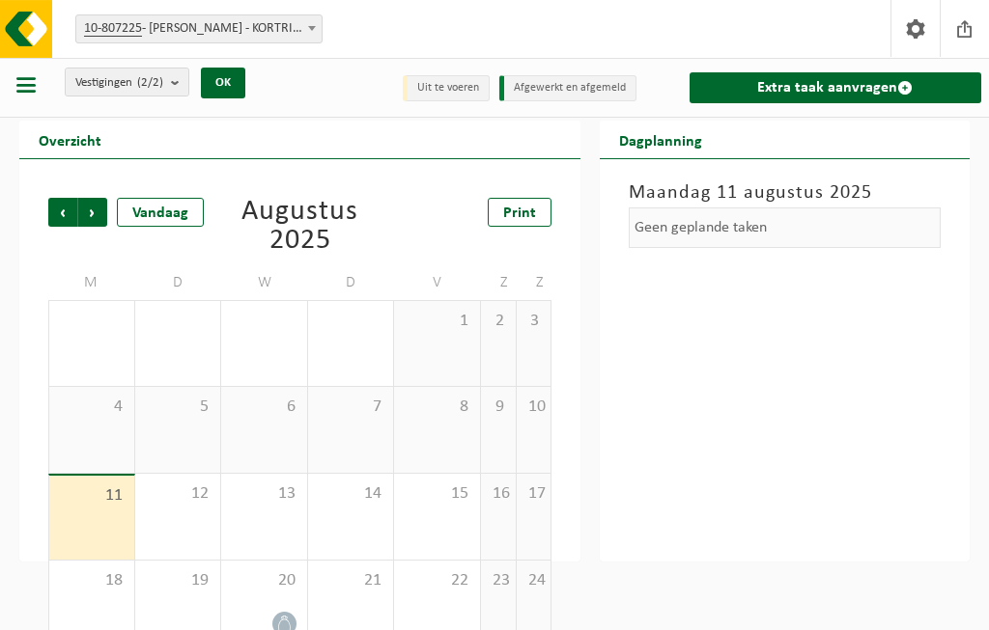
click at [284, 511] on div "13" at bounding box center [264, 517] width 86 height 86
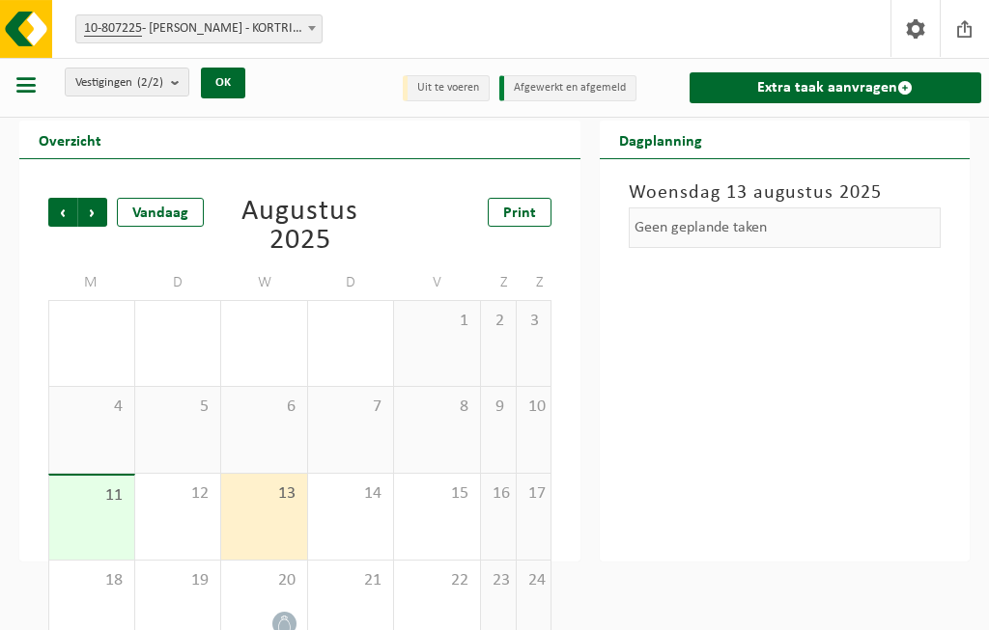
click at [451, 89] on li "Uit te voeren" at bounding box center [446, 88] width 87 height 26
click at [452, 84] on li "Uit te voeren" at bounding box center [446, 88] width 87 height 26
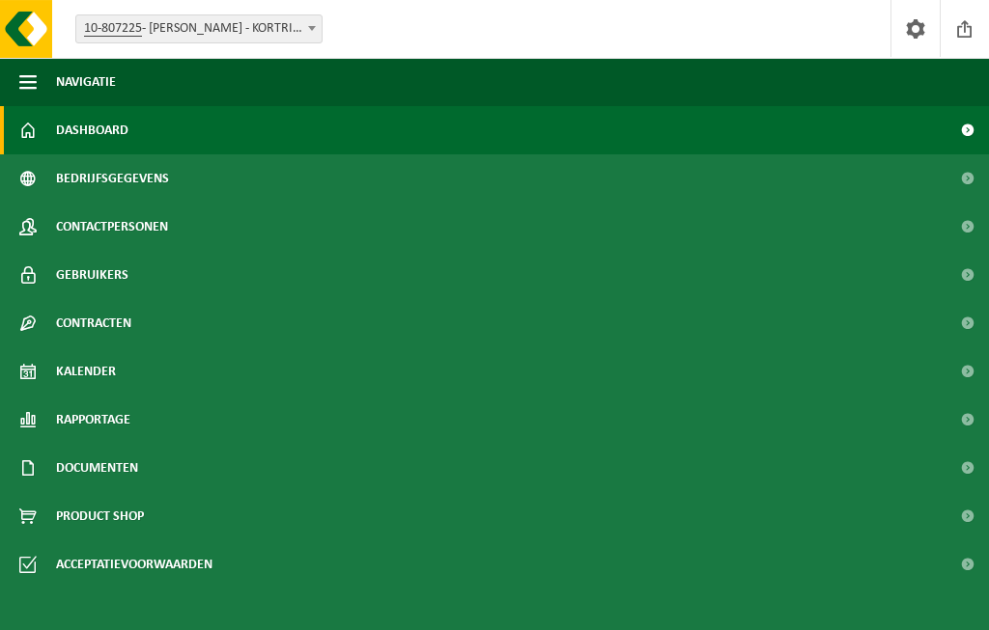
click at [915, 26] on span at bounding box center [915, 28] width 29 height 57
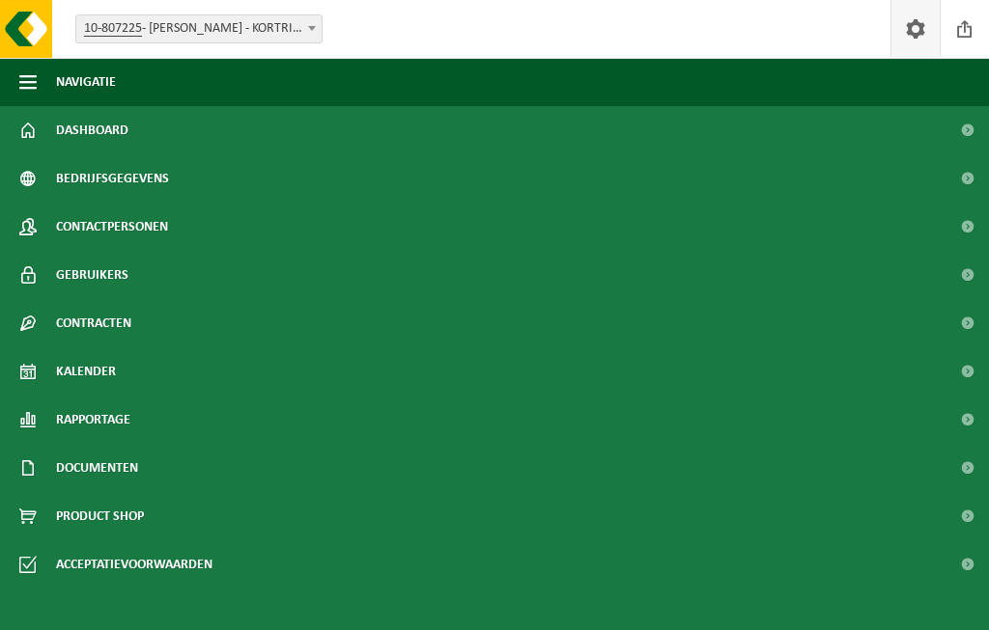
click at [117, 375] on link "Kalender" at bounding box center [494, 372] width 989 height 48
